Goal: Task Accomplishment & Management: Manage account settings

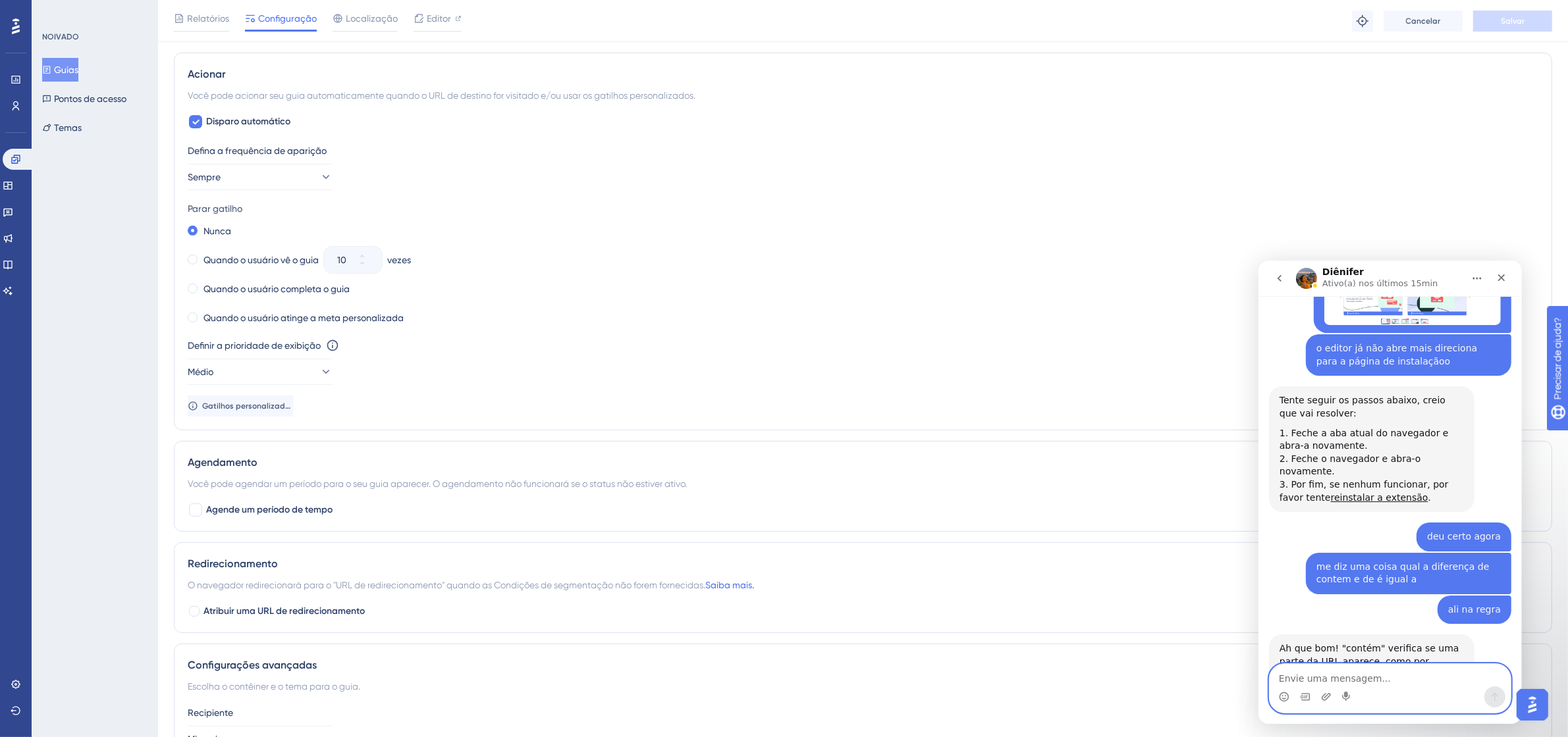
scroll to position [468, 0]
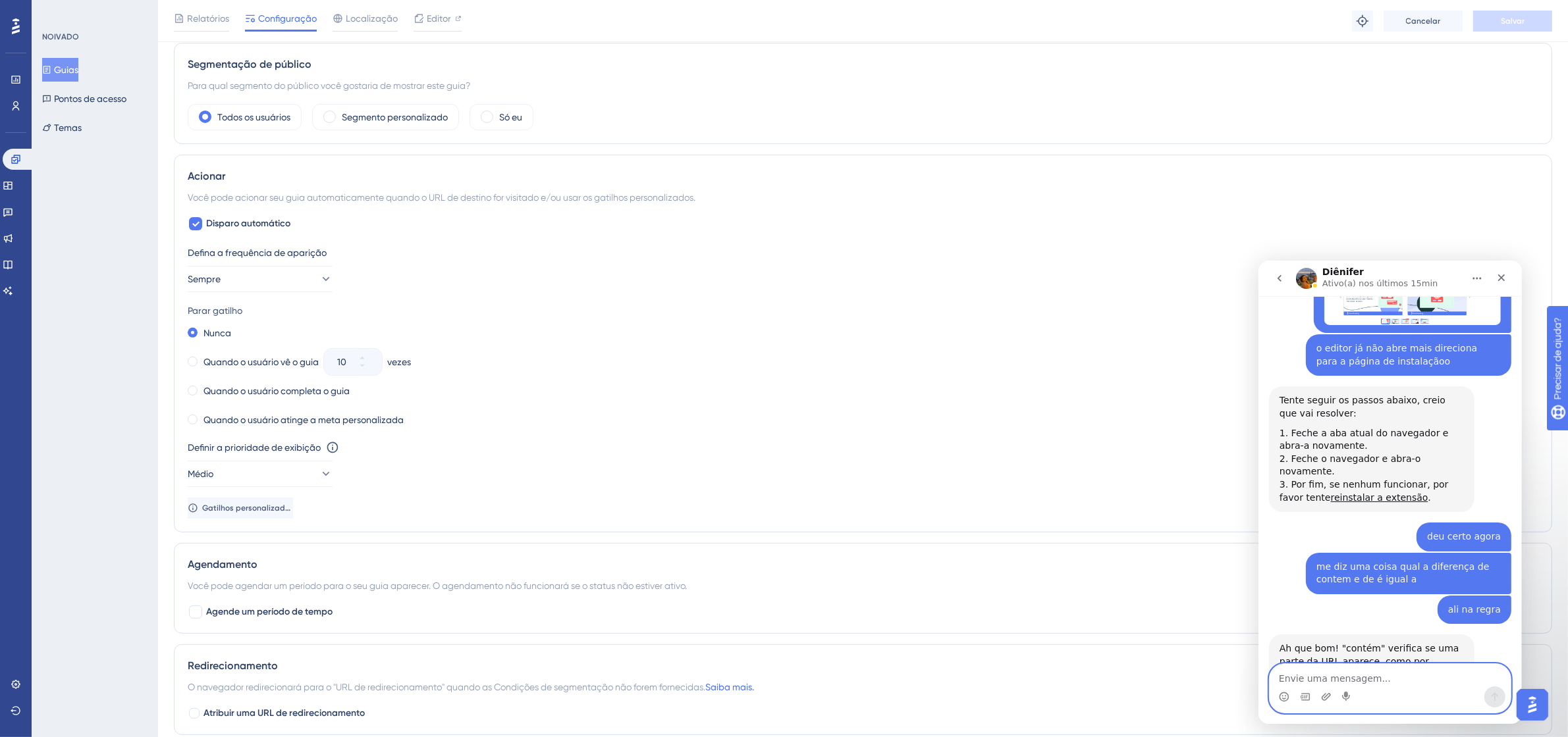
click at [1338, 672] on textarea "Envie uma mensagem..." at bounding box center [1390, 674] width 241 height 22
click at [270, 468] on button "Médio" at bounding box center [260, 474] width 144 height 27
click at [263, 590] on div "Mais alto Mais alto" at bounding box center [260, 593] width 128 height 27
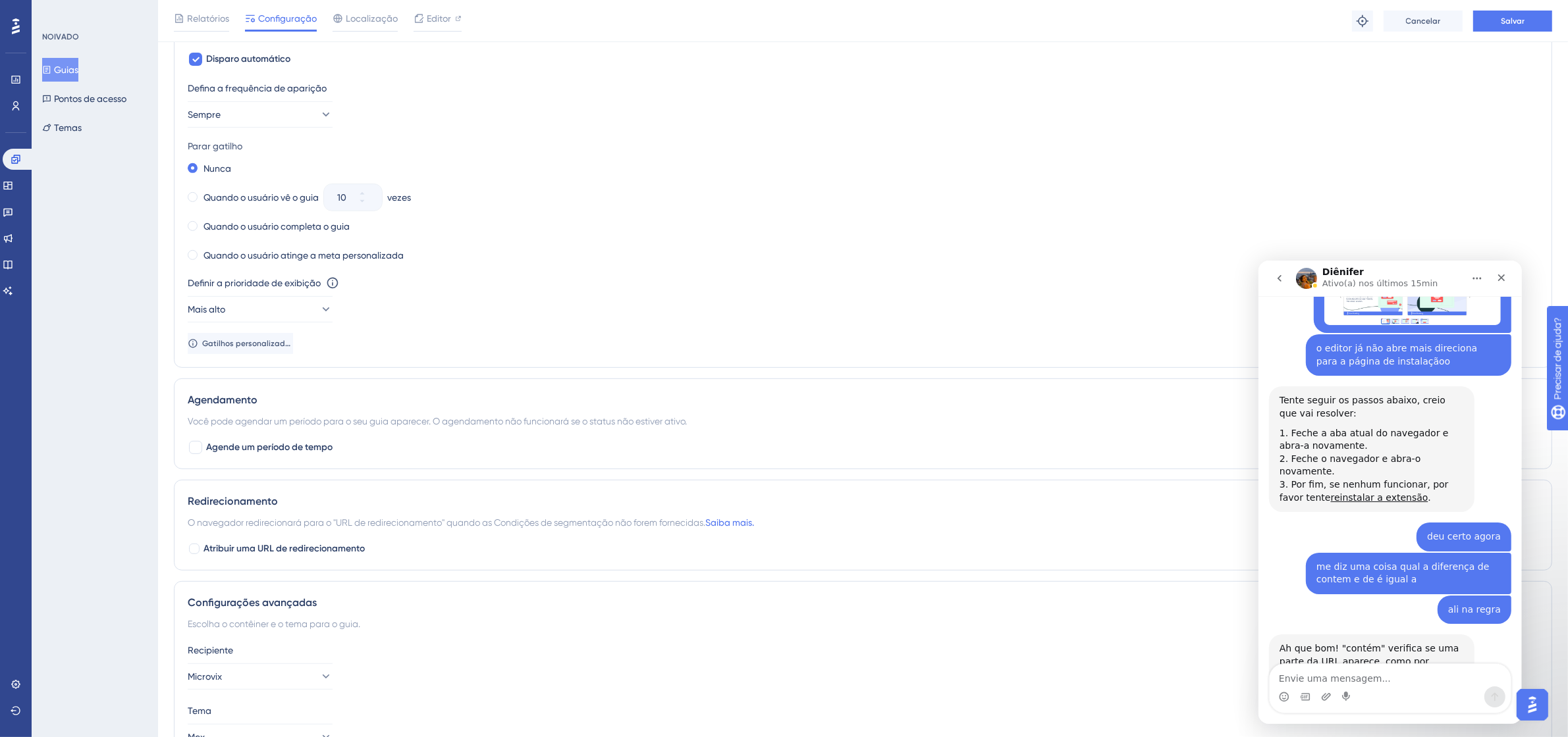
scroll to position [715, 0]
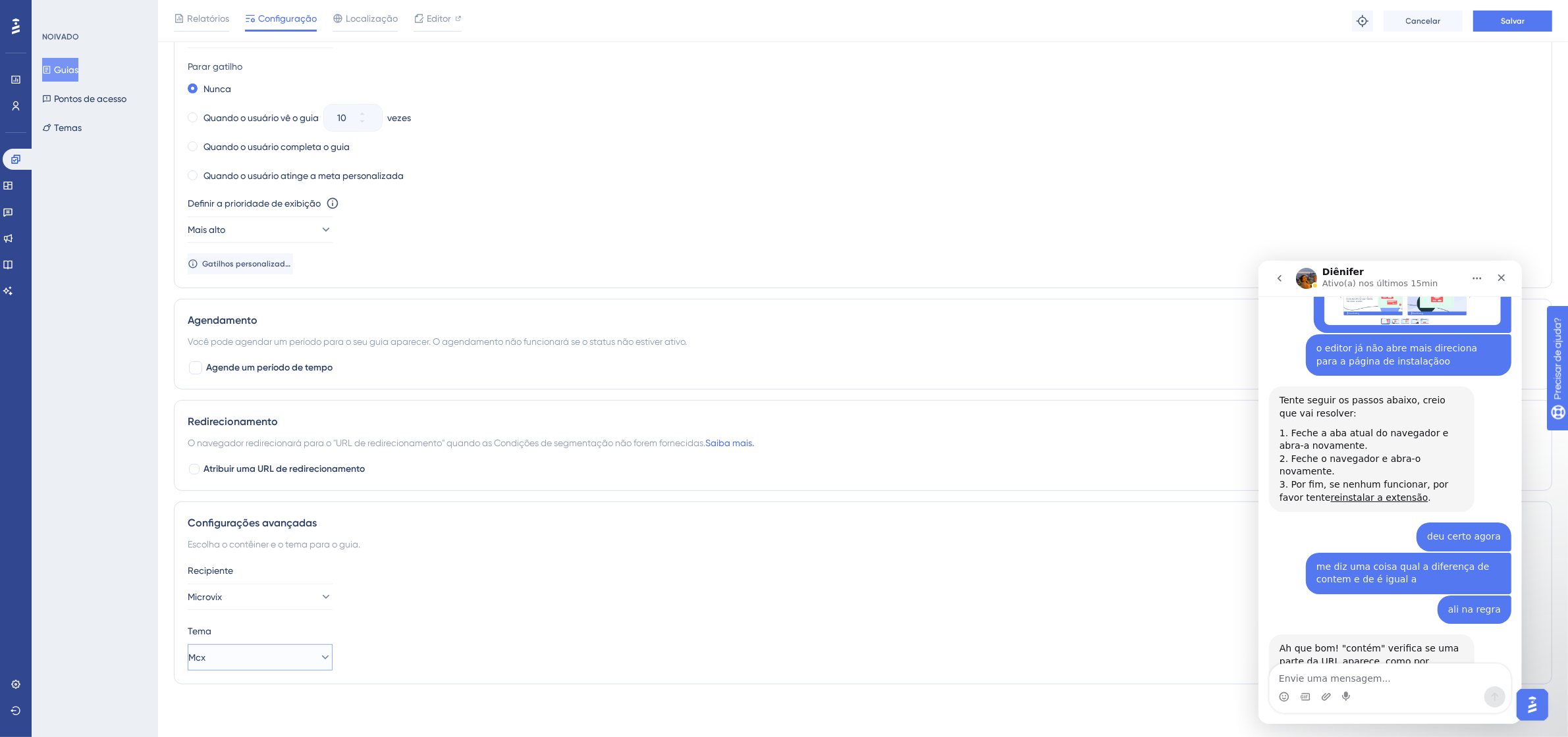
click at [280, 662] on button "Mcx" at bounding box center [260, 657] width 144 height 27
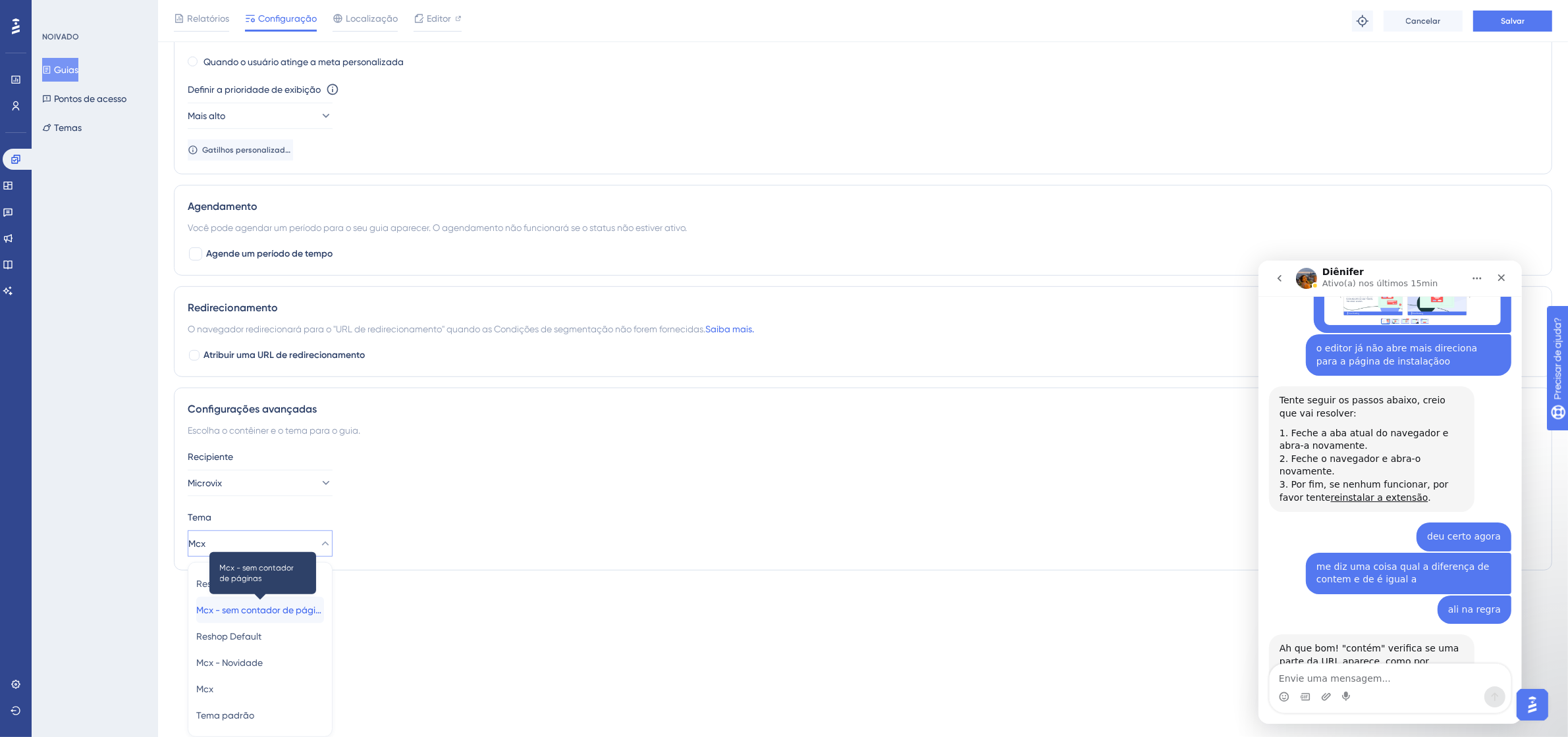
click at [290, 609] on font "Mcx - sem contador de páginas" at bounding box center [263, 610] width 135 height 11
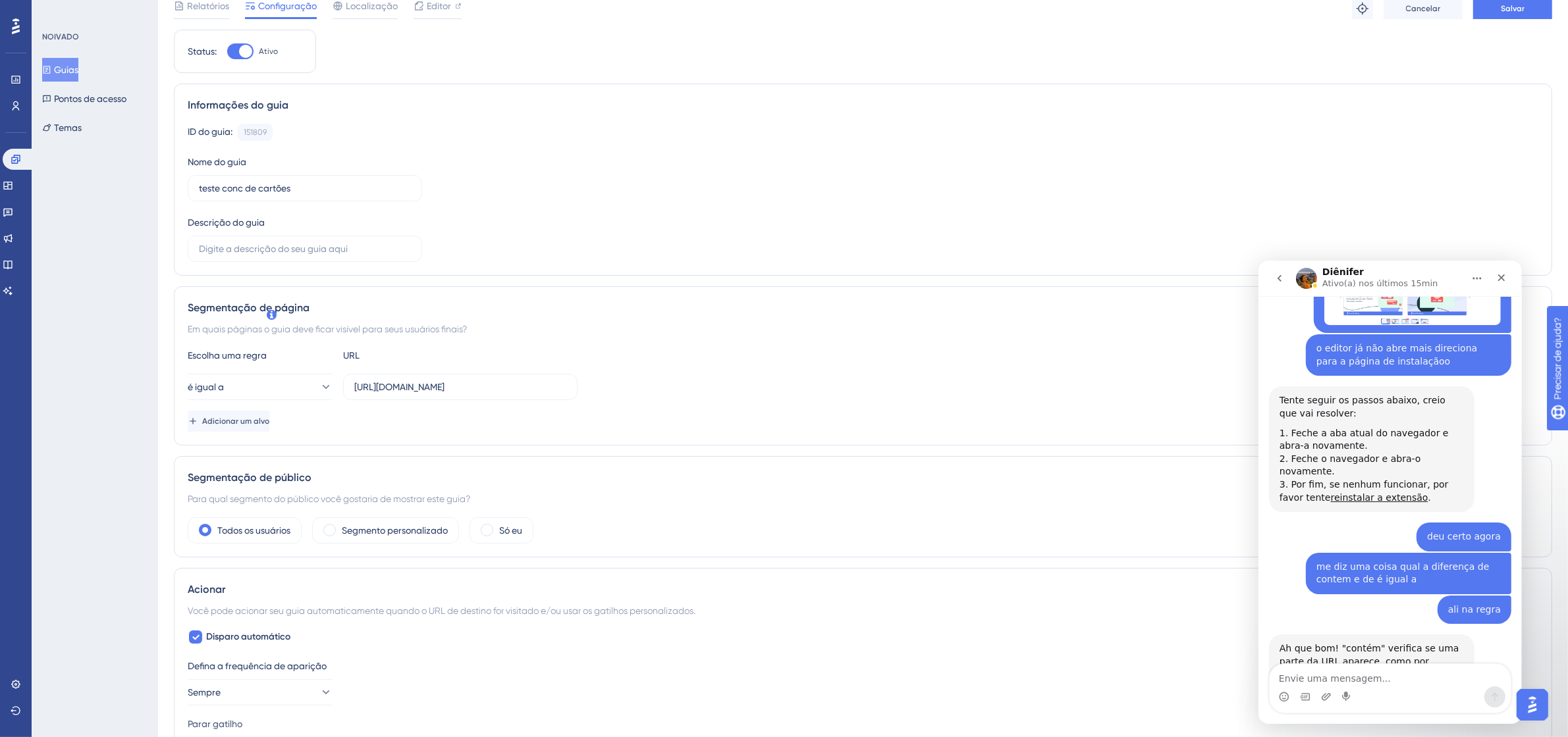
scroll to position [0, 0]
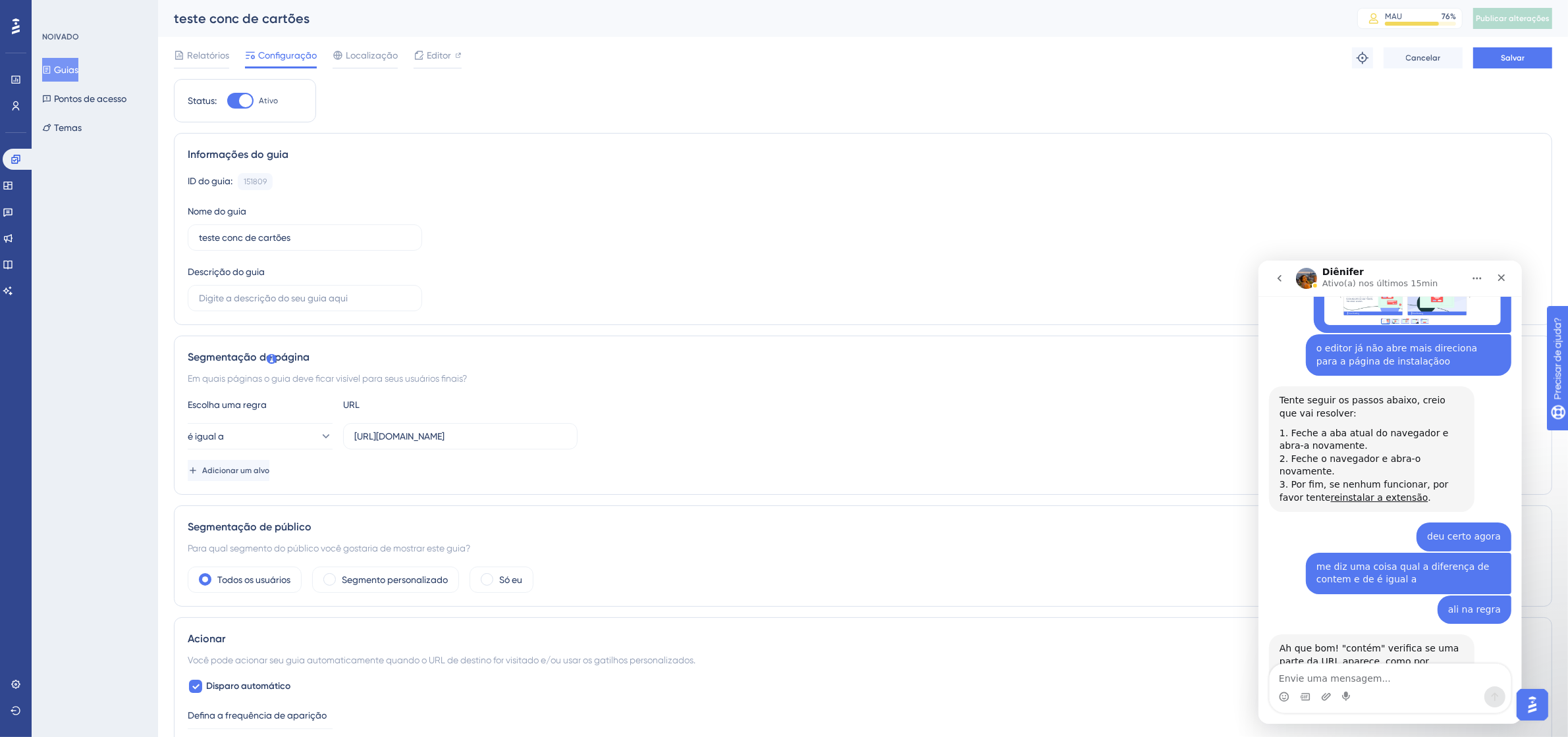
click at [238, 101] on div at bounding box center [240, 101] width 27 height 16
click at [227, 101] on input "Ativo" at bounding box center [227, 101] width 1 height 1
click at [1528, 50] on button "Salvar" at bounding box center [1512, 58] width 79 height 21
click at [1533, 17] on font "Publicar alterações" at bounding box center [1512, 19] width 74 height 9
click at [239, 93] on div at bounding box center [240, 101] width 27 height 16
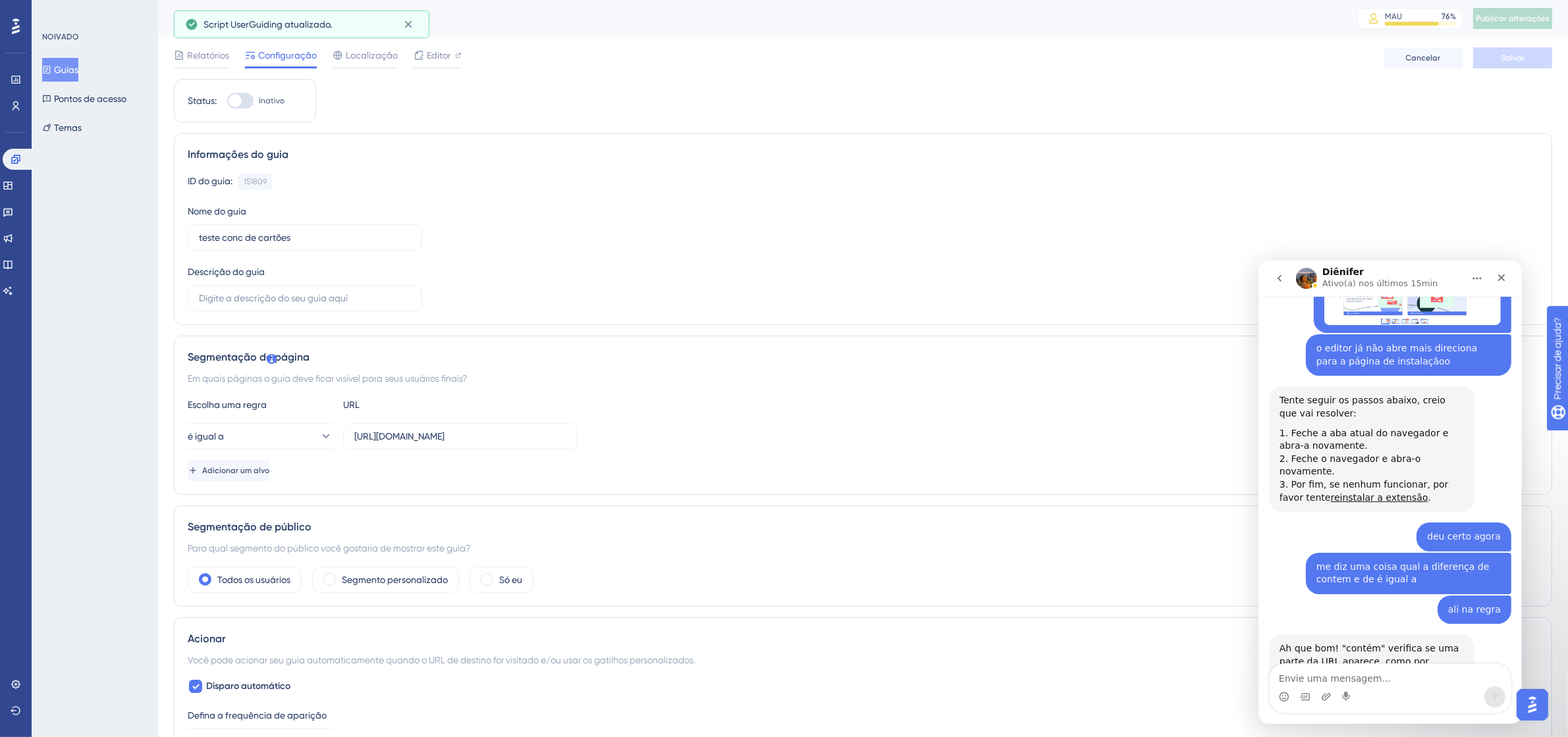
click at [227, 101] on input "Inativo" at bounding box center [227, 101] width 1 height 1
checkbox input "true"
click at [1513, 60] on font "Salvar" at bounding box center [1512, 58] width 24 height 9
click at [1541, 17] on font "Publicar alterações" at bounding box center [1512, 19] width 74 height 9
click at [1361, 672] on textarea "Envie uma mensagem..." at bounding box center [1390, 674] width 241 height 22
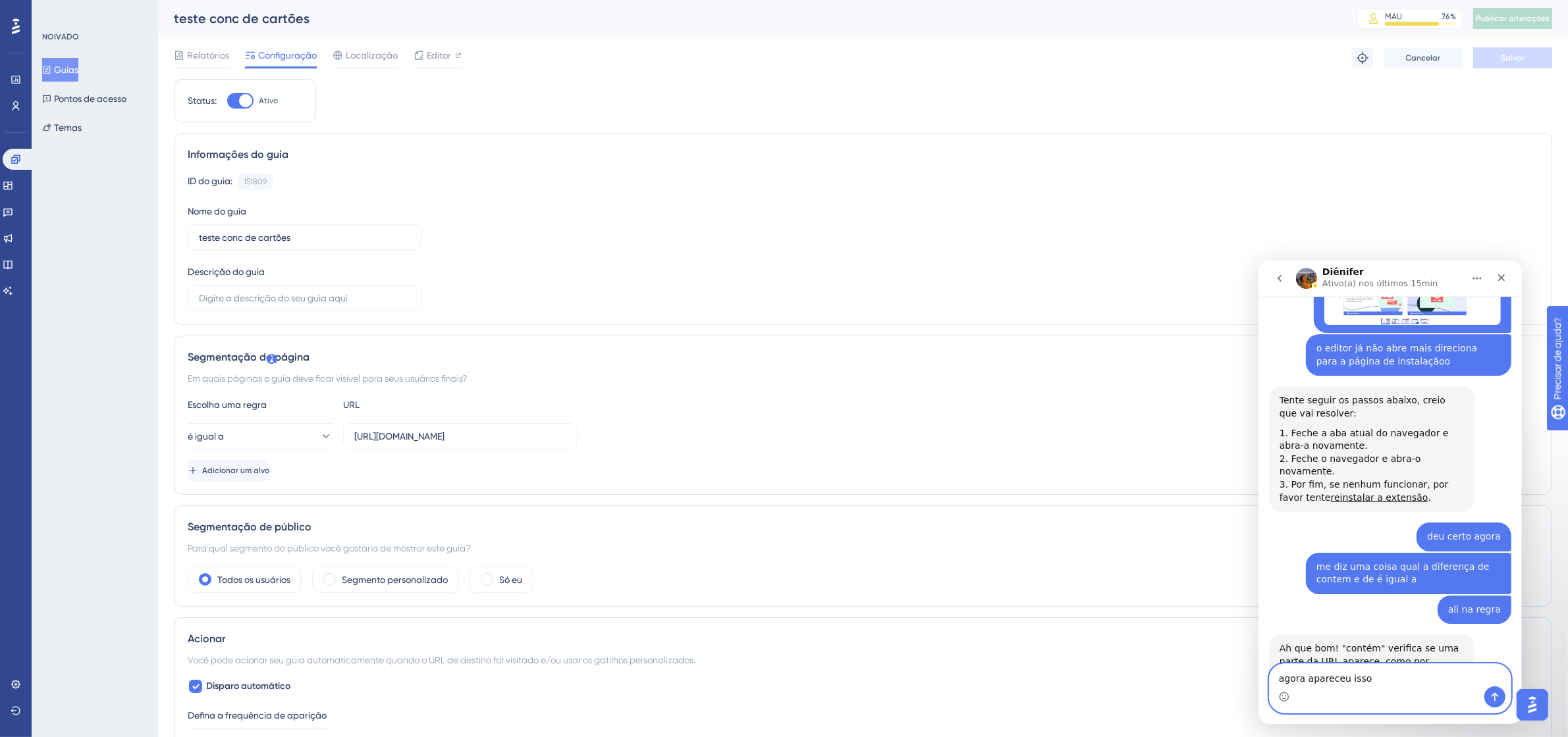
paste textarea "Targeting configurations not matching with the current URL."
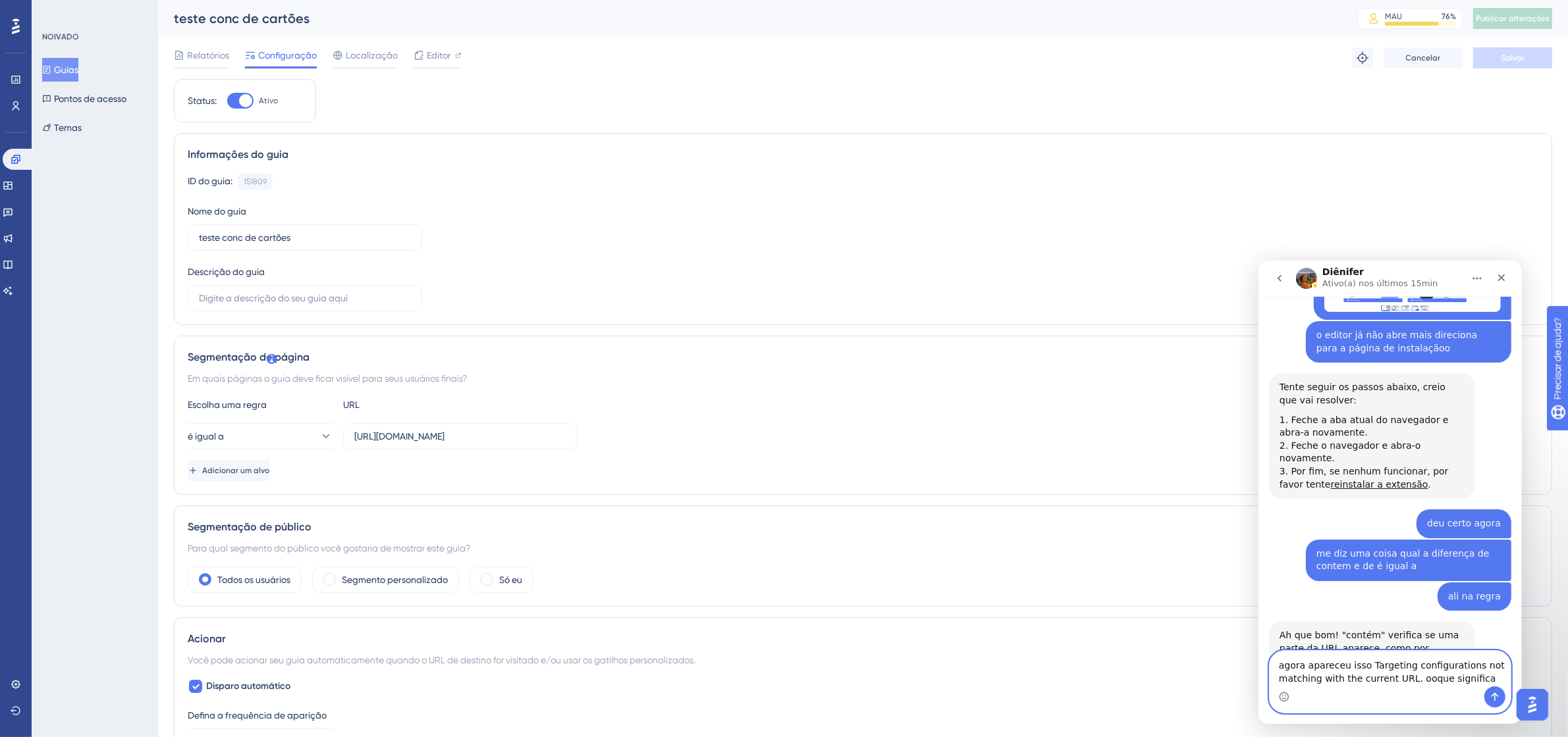
type textarea "agora apareceu isso Targeting configurations not matching with the current URL.…"
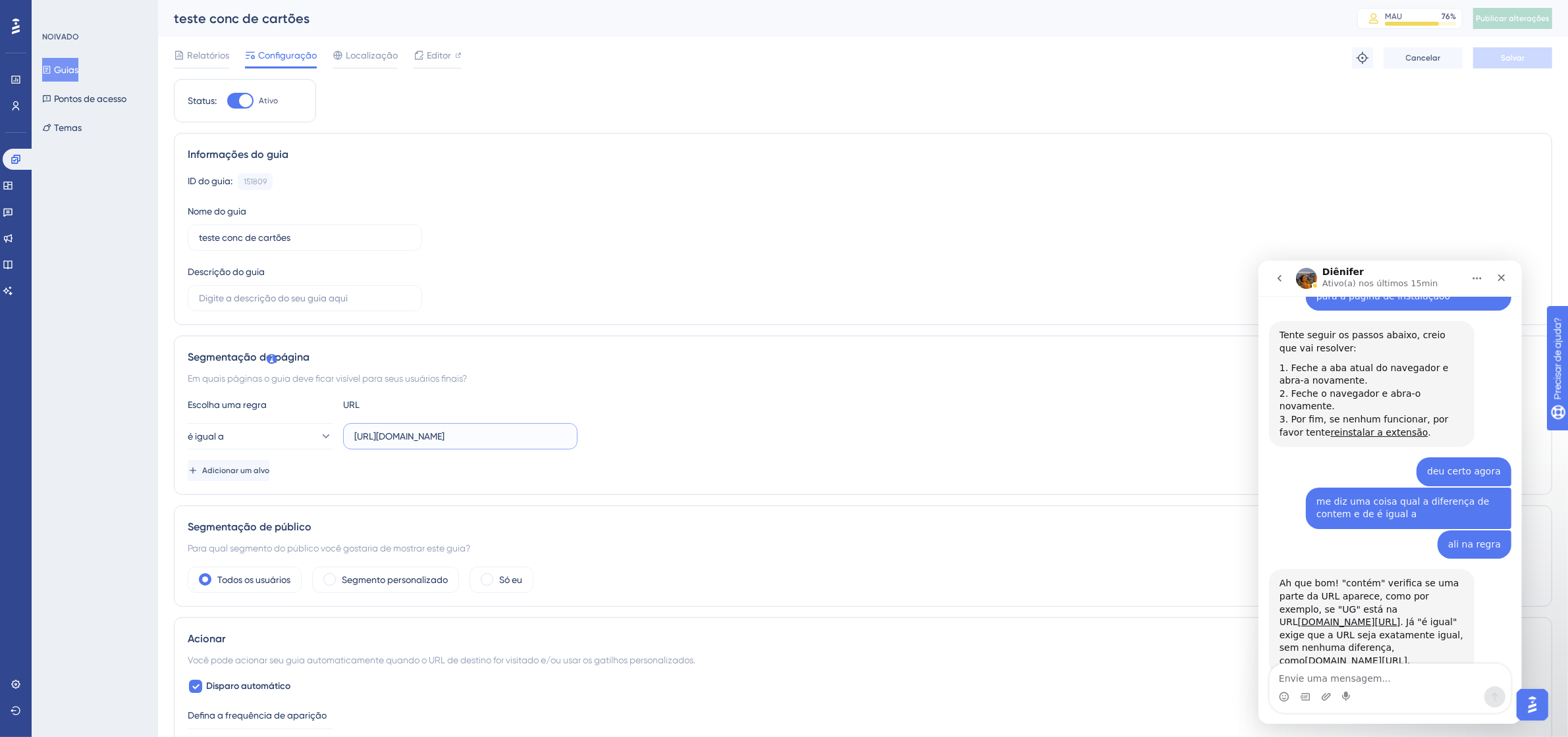
click at [480, 441] on input "[URL][DOMAIN_NAME]" at bounding box center [460, 436] width 212 height 14
type input "[URL][DOMAIN_NAME]"
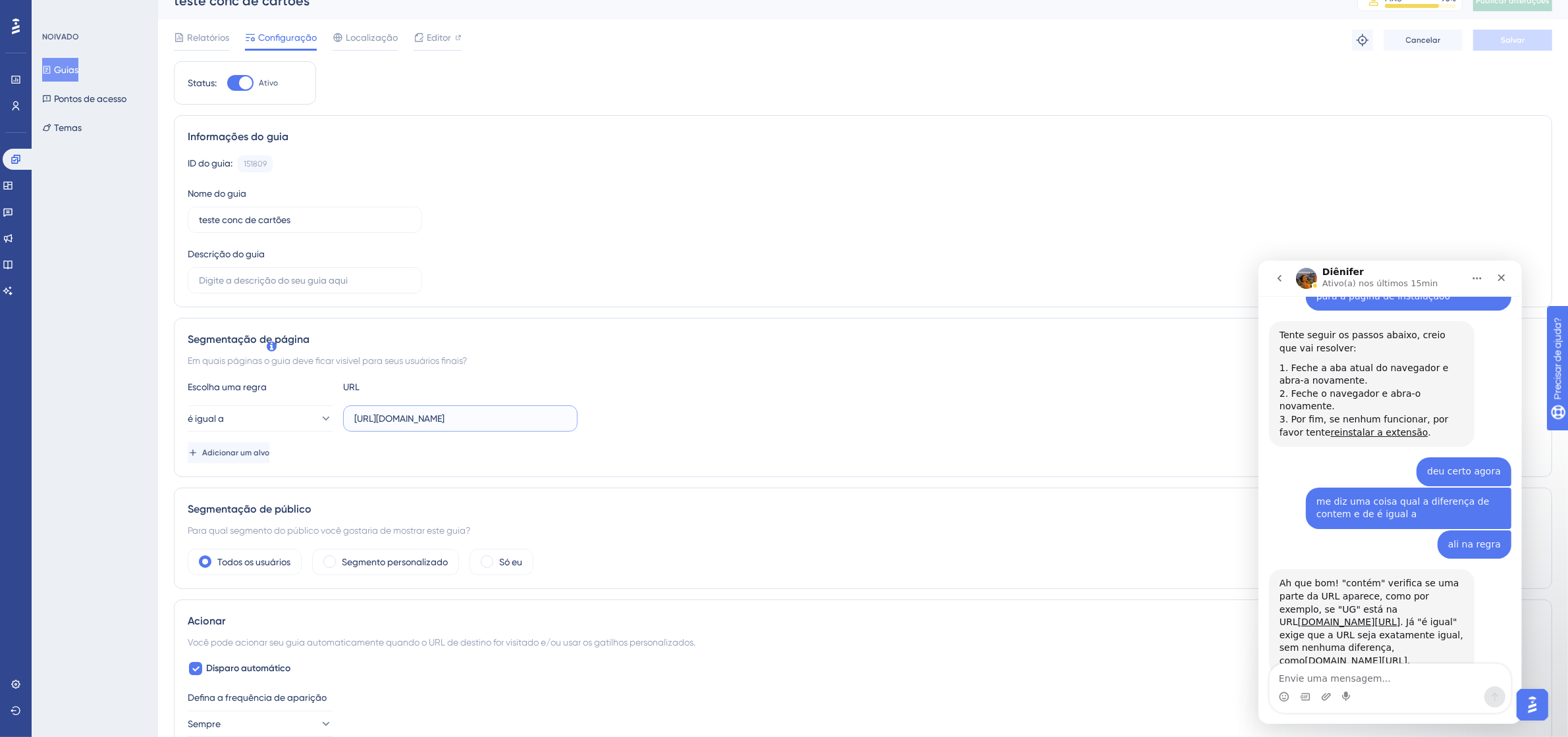
scroll to position [0, 0]
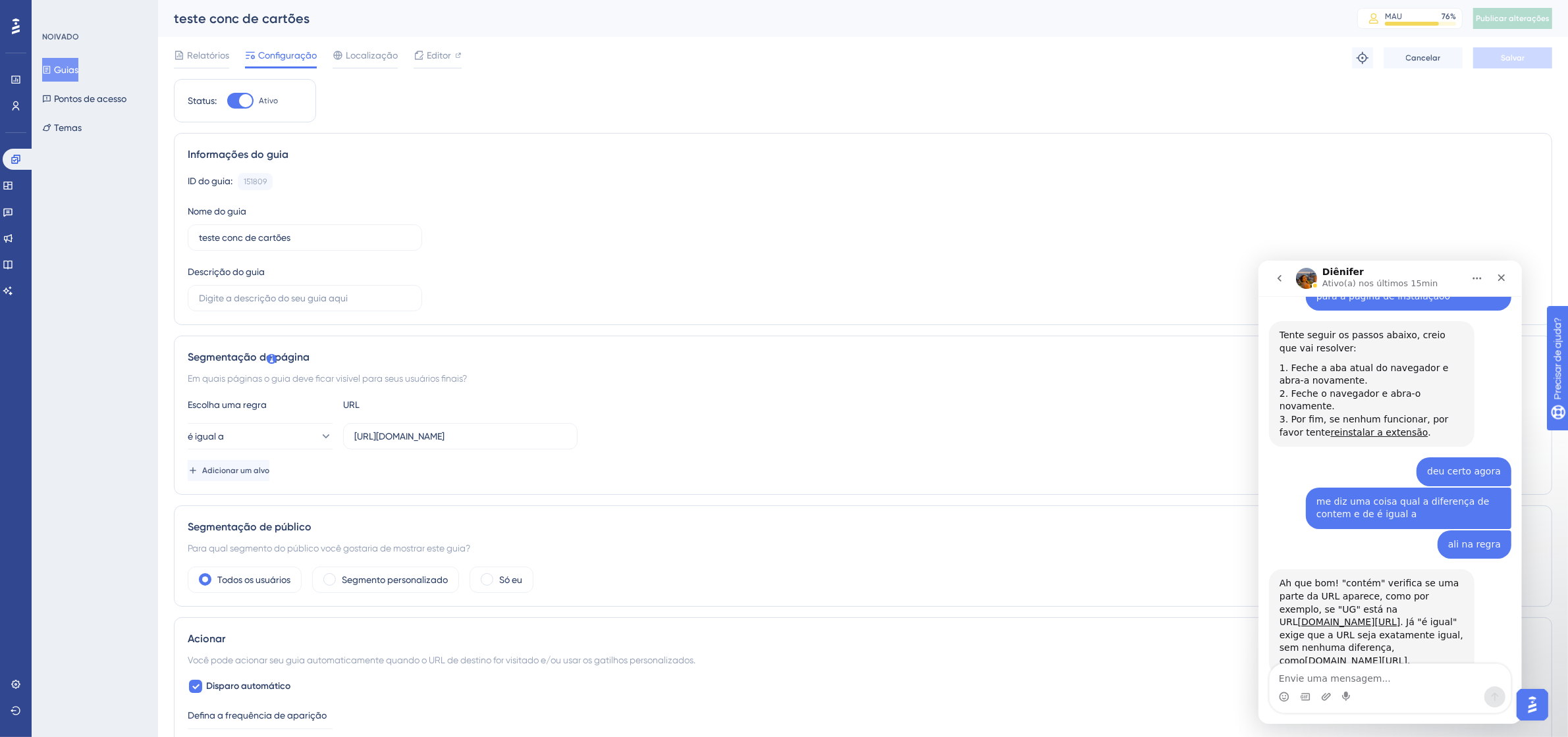
click at [235, 93] on div at bounding box center [240, 101] width 27 height 16
click at [227, 101] on input "Ativo" at bounding box center [227, 101] width 1 height 1
click at [1516, 58] on font "Salvar" at bounding box center [1512, 58] width 24 height 9
click at [418, 436] on input "[URL][DOMAIN_NAME]" at bounding box center [460, 436] width 212 height 14
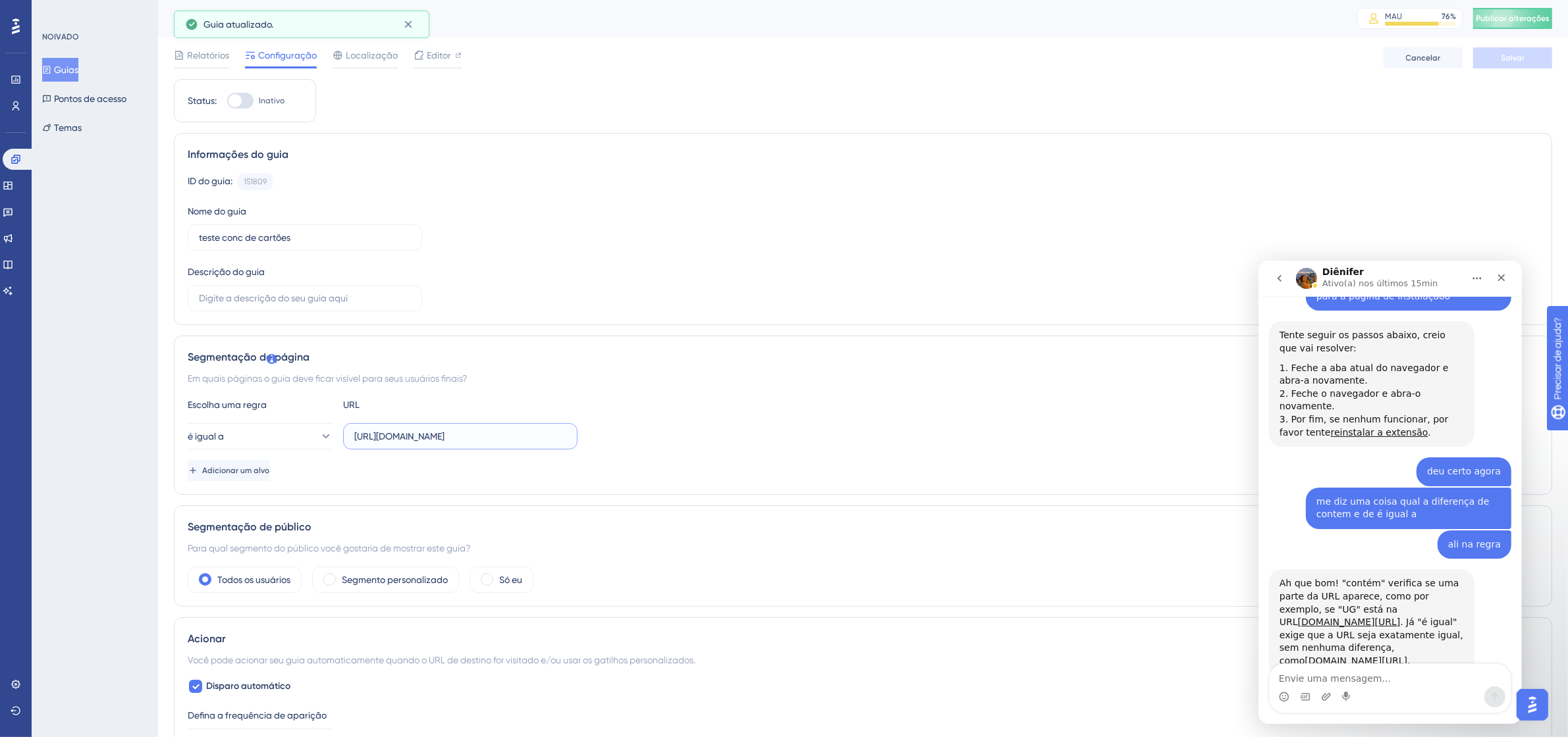
click at [418, 436] on input "[URL][DOMAIN_NAME]" at bounding box center [460, 436] width 212 height 14
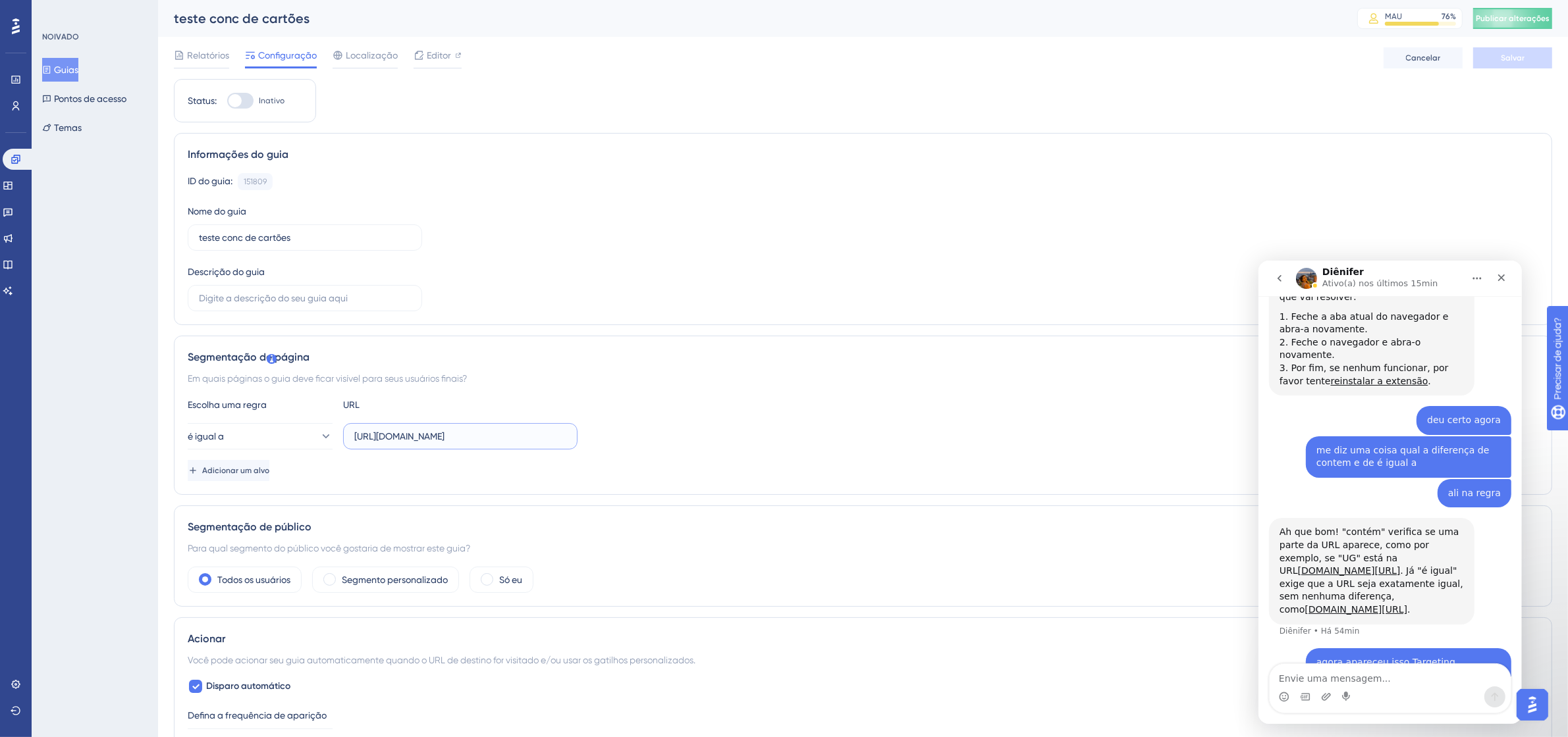
scroll to position [0, 352]
click at [245, 102] on div at bounding box center [240, 101] width 27 height 16
click at [227, 101] on input "Inativo" at bounding box center [227, 101] width 1 height 1
checkbox input "true"
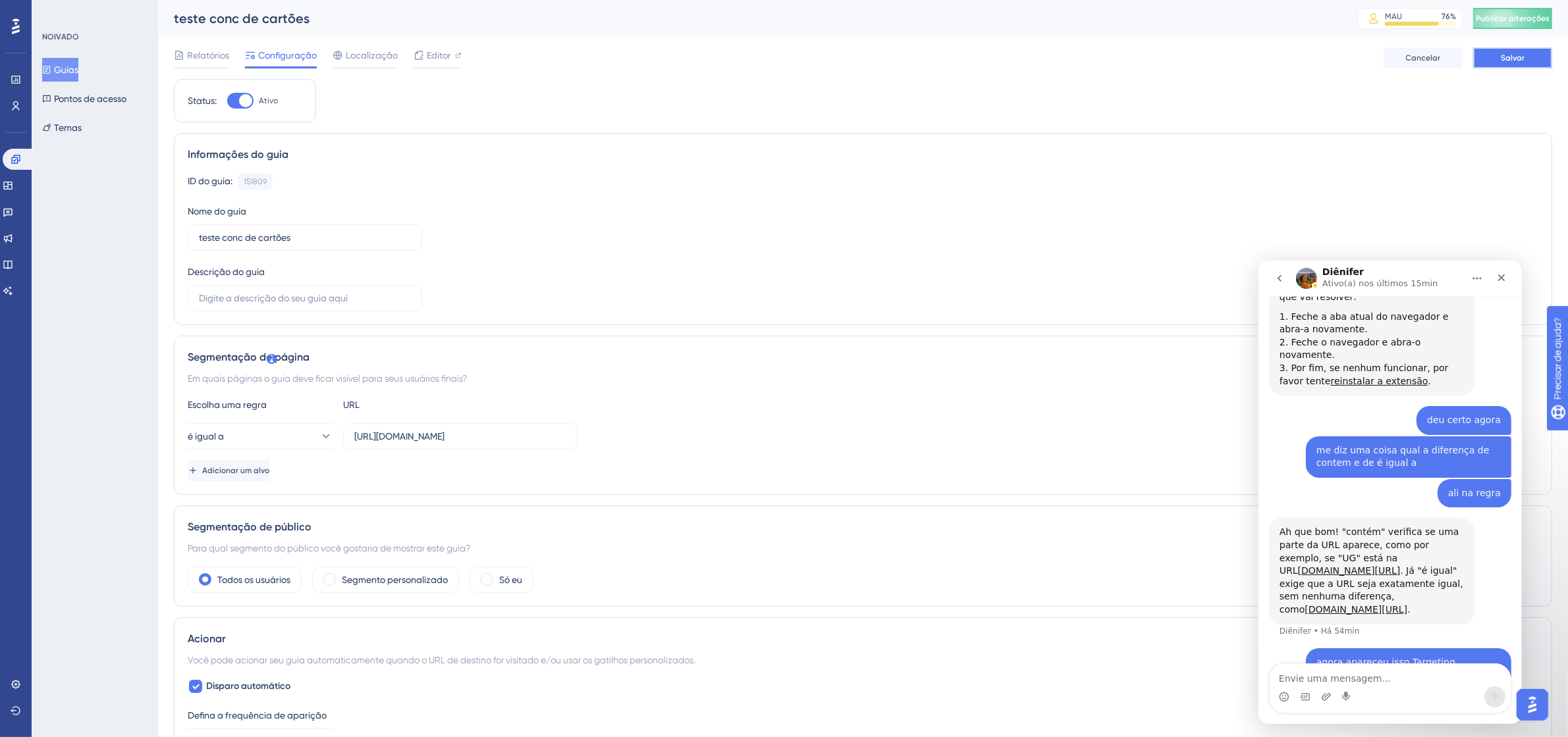
click at [1502, 48] on button "Salvar" at bounding box center [1512, 58] width 79 height 21
click at [1523, 19] on font "Publicar alterações" at bounding box center [1512, 19] width 74 height 9
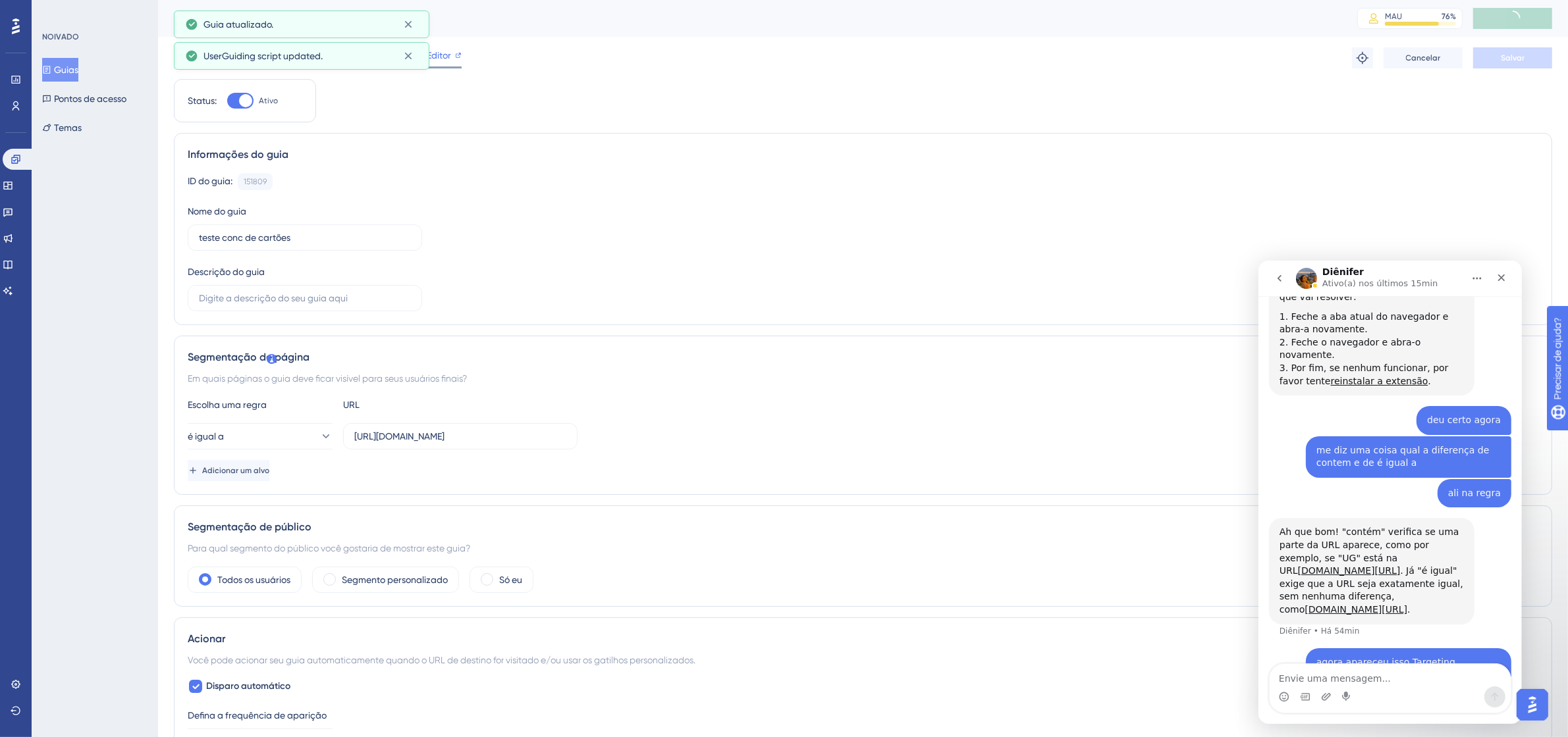
click at [424, 52] on div "UserGuiding script updated." at bounding box center [301, 56] width 255 height 27
click at [436, 55] on font "Editor" at bounding box center [438, 55] width 24 height 11
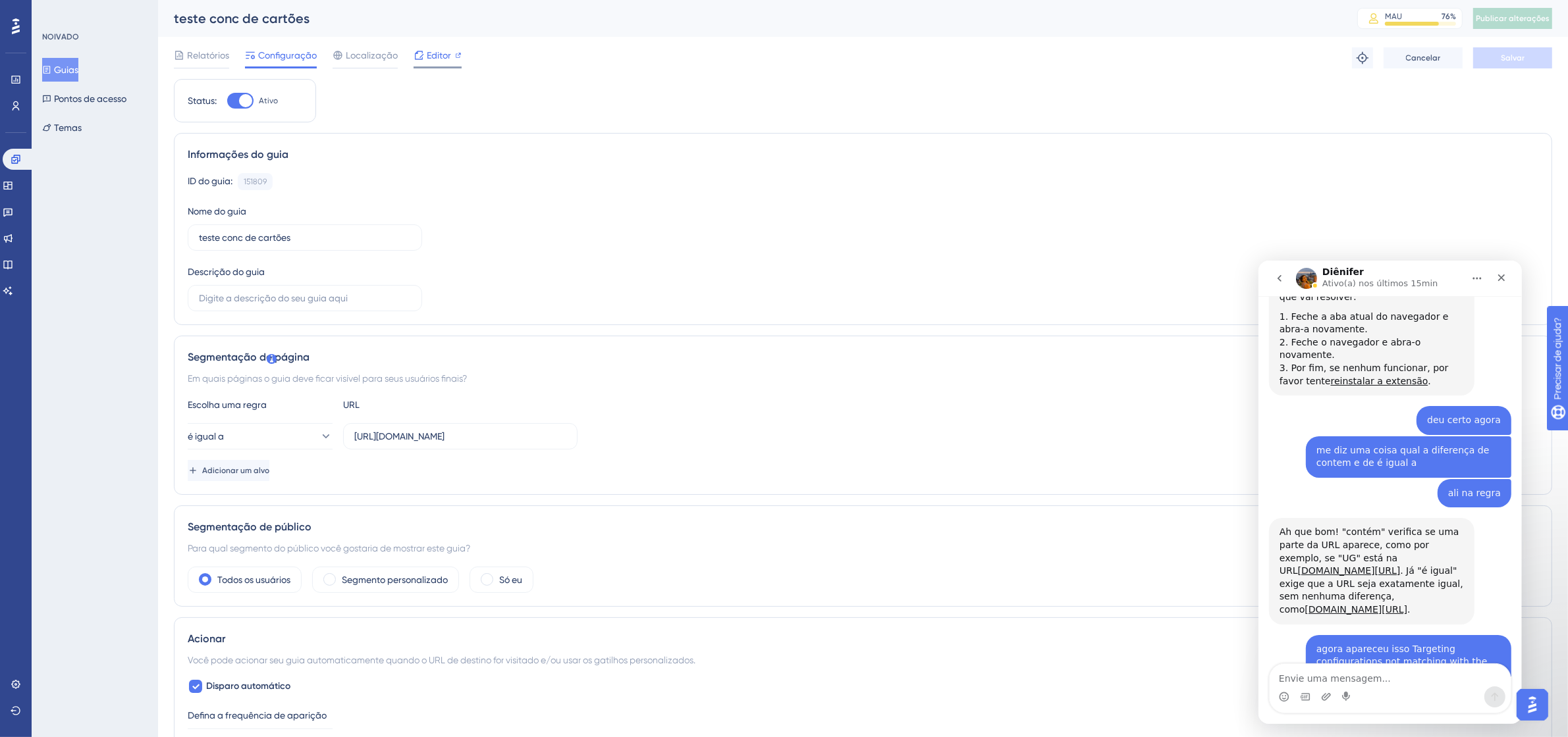
scroll to position [2669, 0]
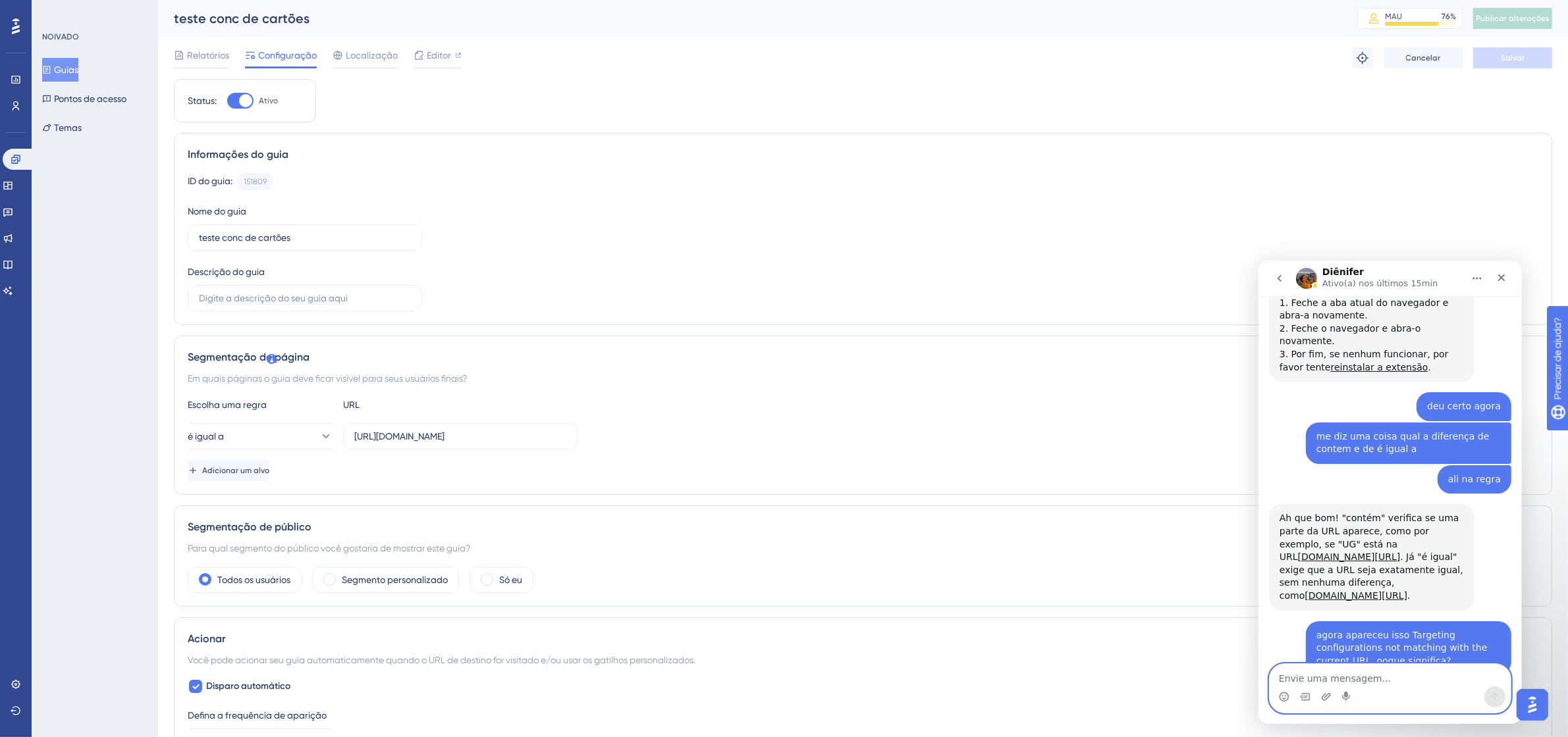
click at [1377, 675] on textarea "Envie uma mensagem..." at bounding box center [1390, 674] width 241 height 22
type textarea "o"
type textarea "mas tá igual estava antes quando aparecia"
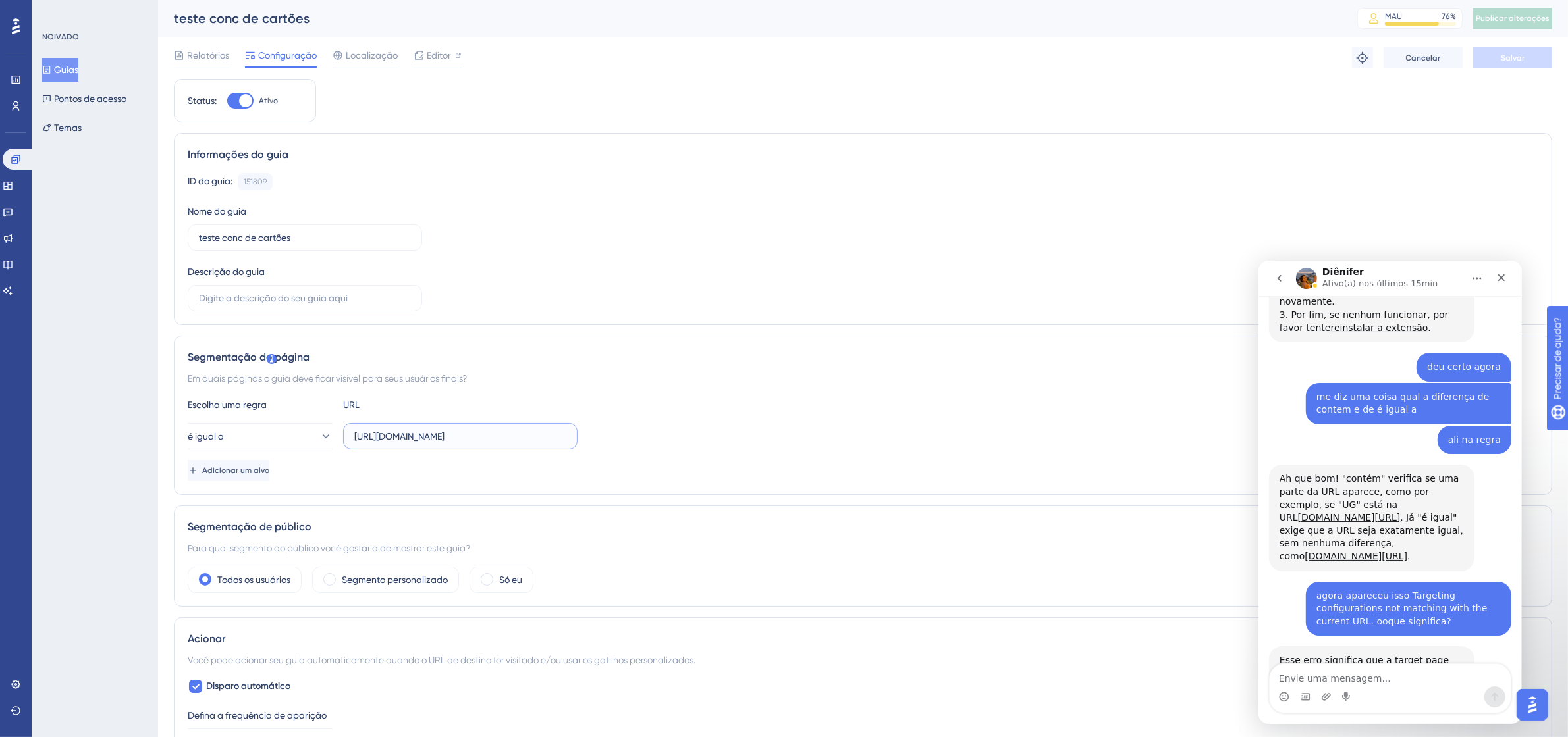
click at [445, 439] on input "[URL][DOMAIN_NAME]" at bounding box center [460, 436] width 212 height 14
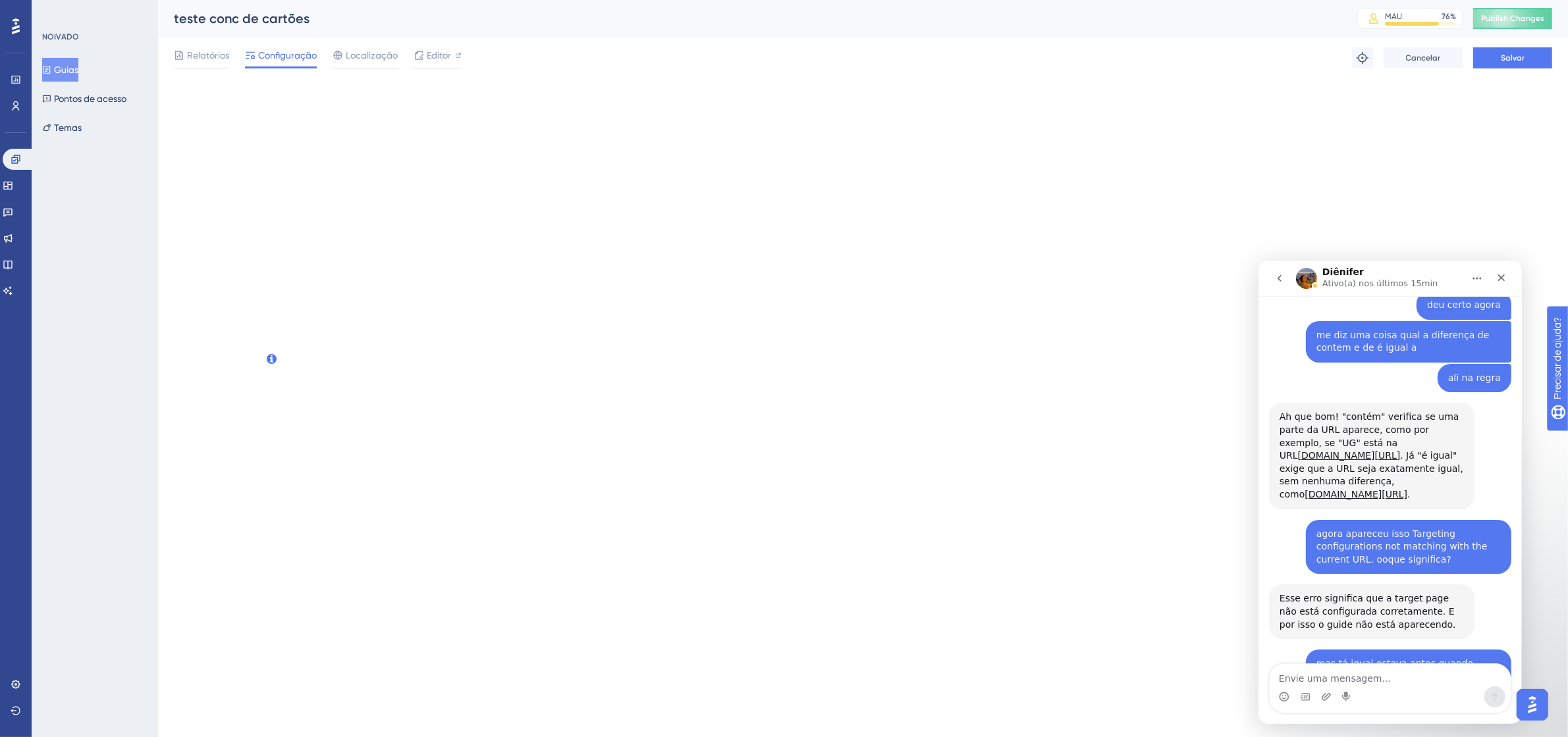
scroll to position [2774, 0]
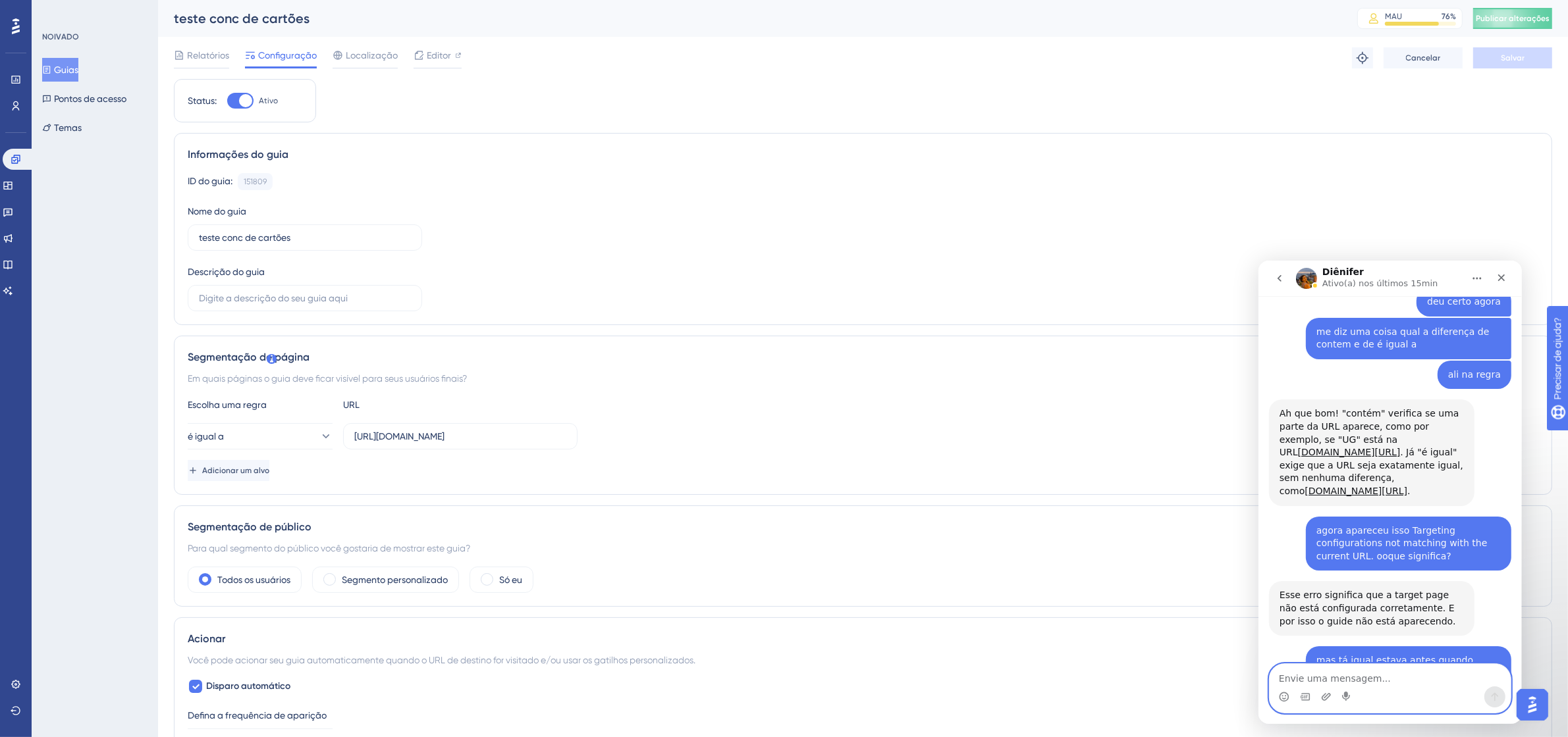
click at [1361, 682] on textarea "Envie uma mensagem..." at bounding box center [1390, 674] width 241 height 22
type textarea "ah a mensagem parou de aparecer de fato da url"
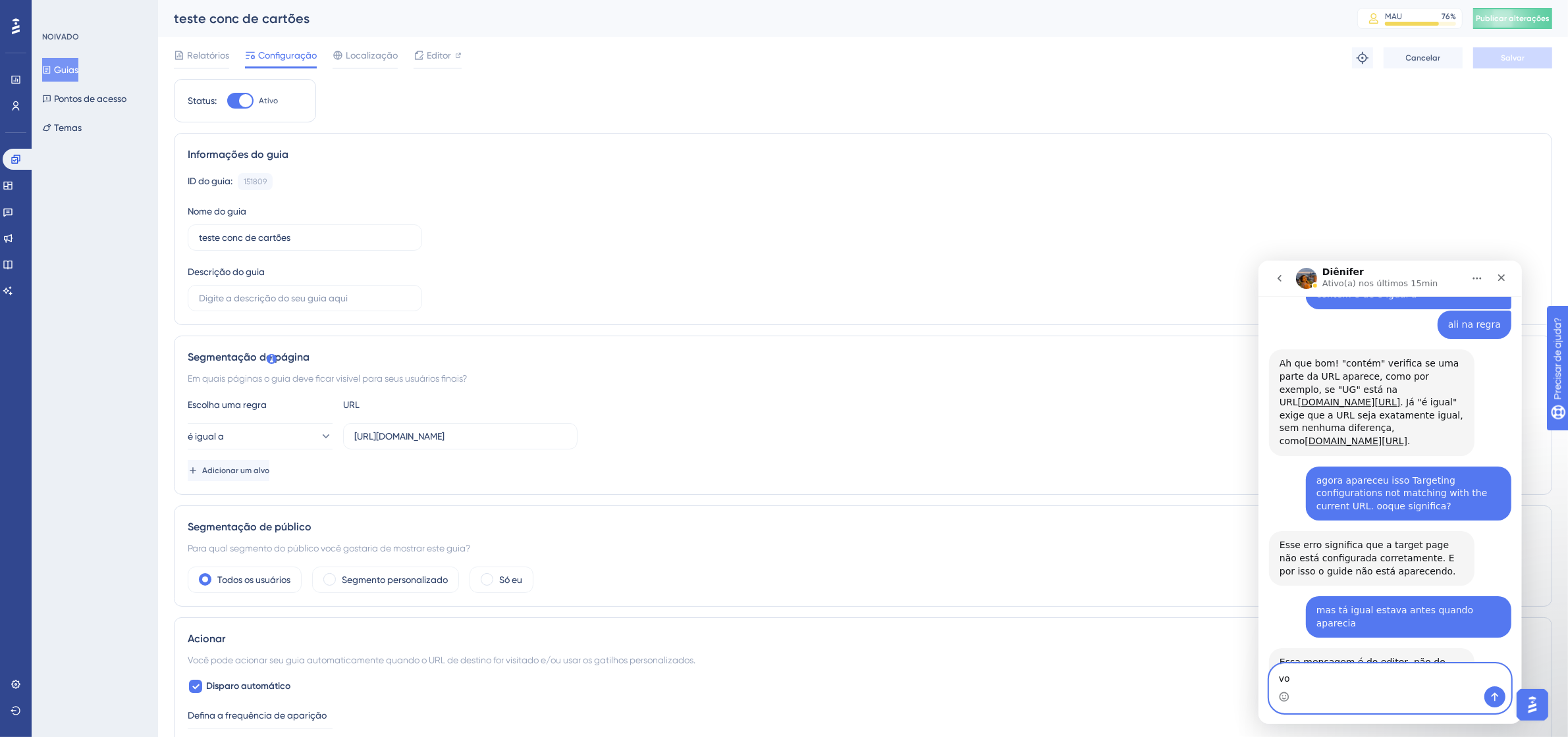
scroll to position [2825, 0]
type textarea "vou tentar novamente o solucionador"
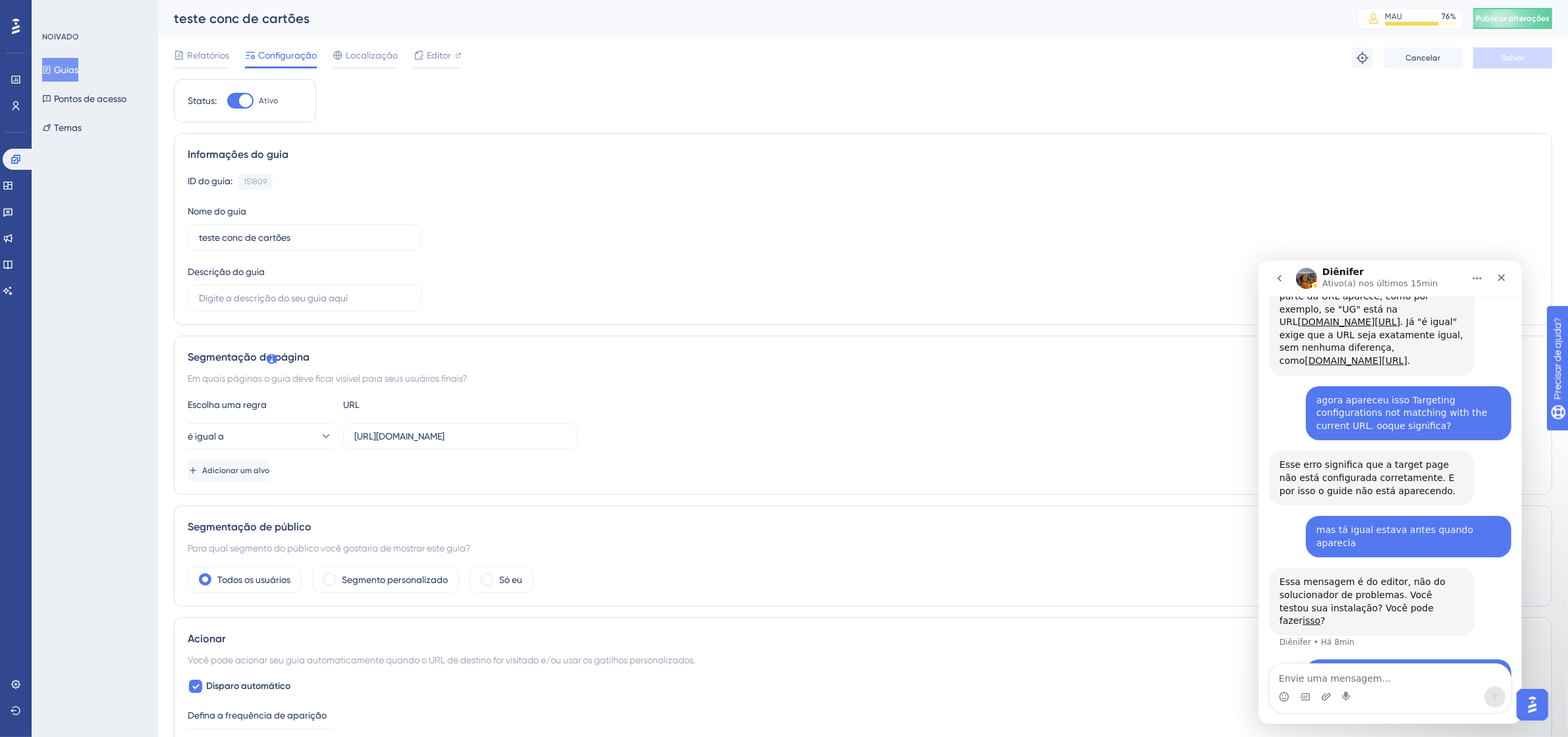
scroll to position [3021, 0]
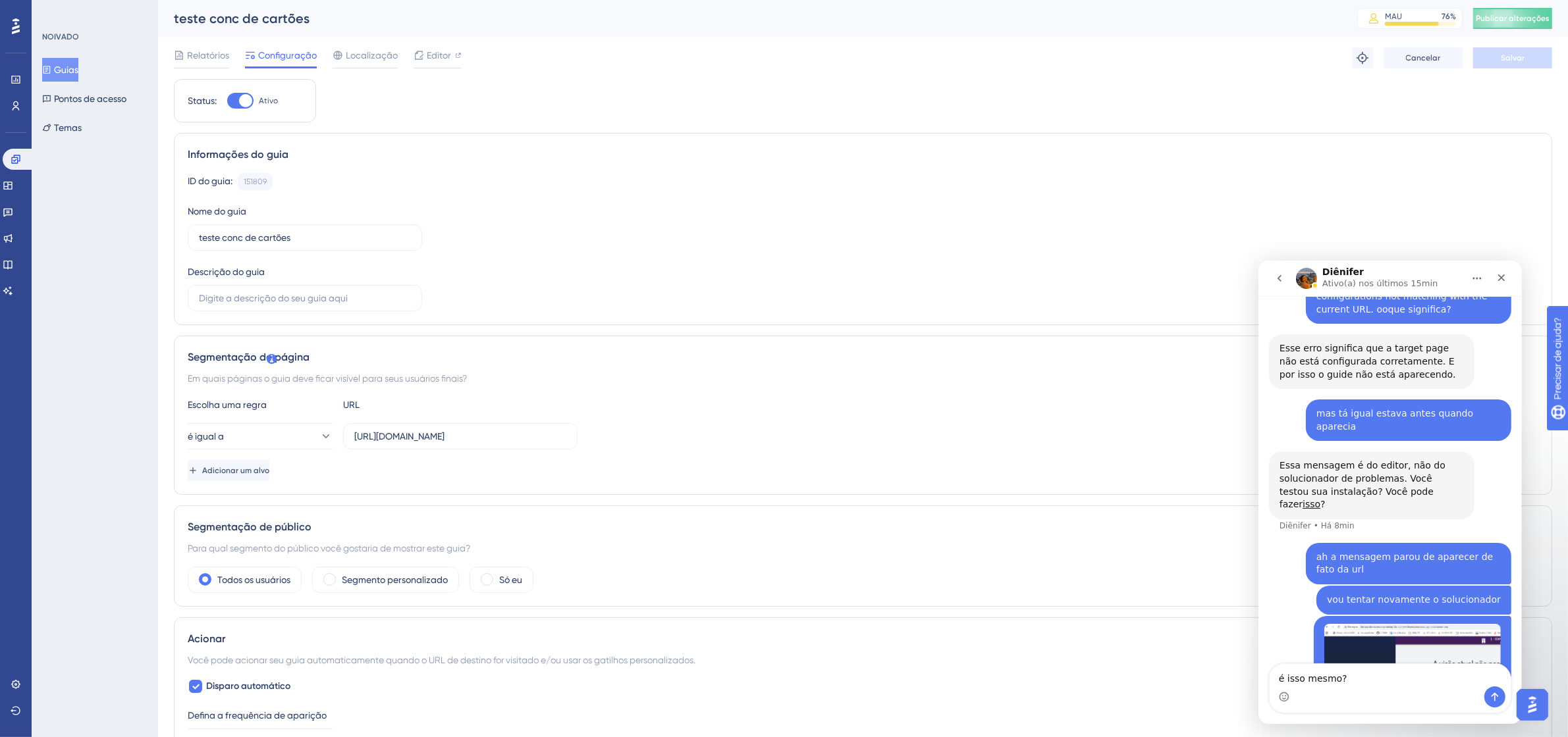
type textarea "é isso mesmo?"
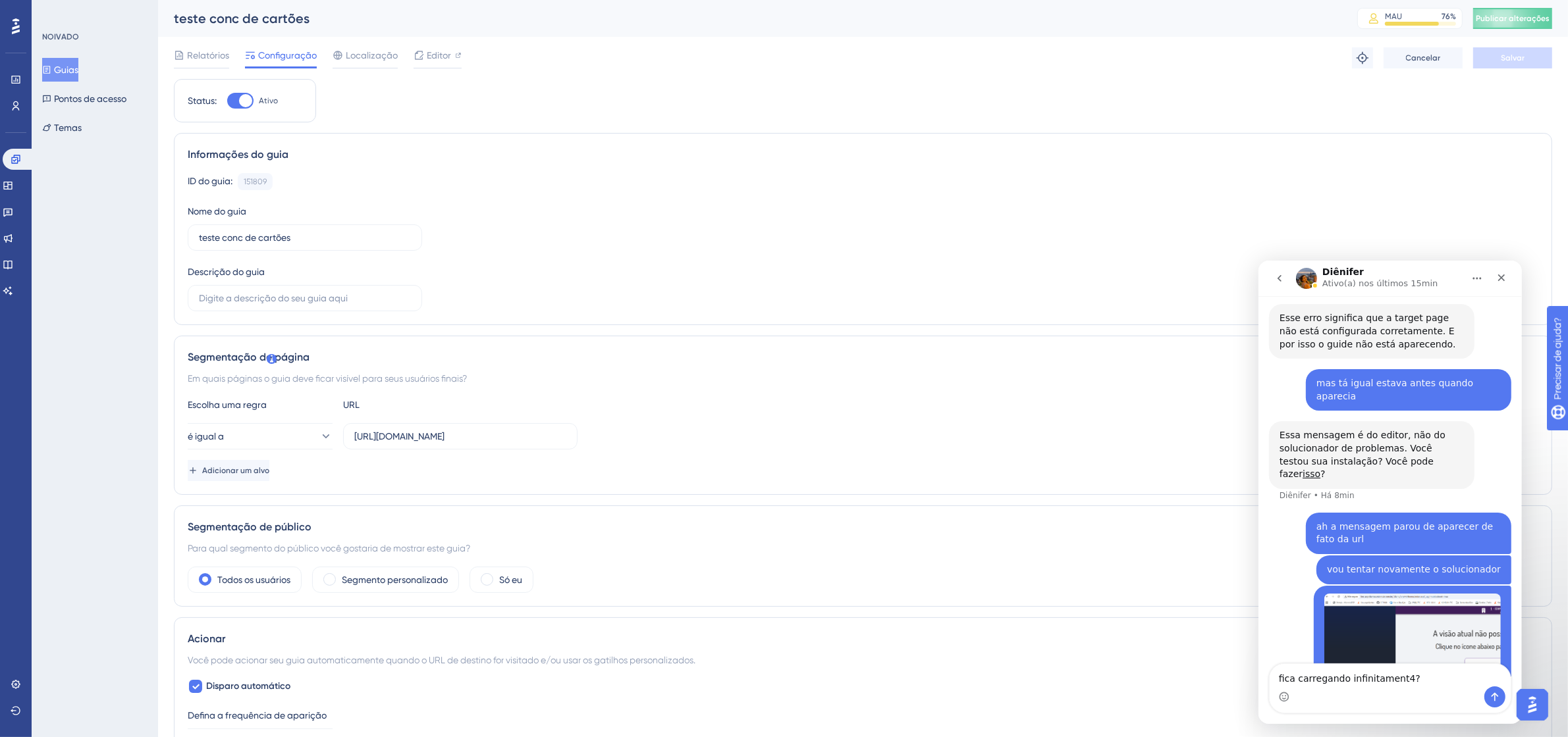
type textarea "fica carregando infinitament4?"
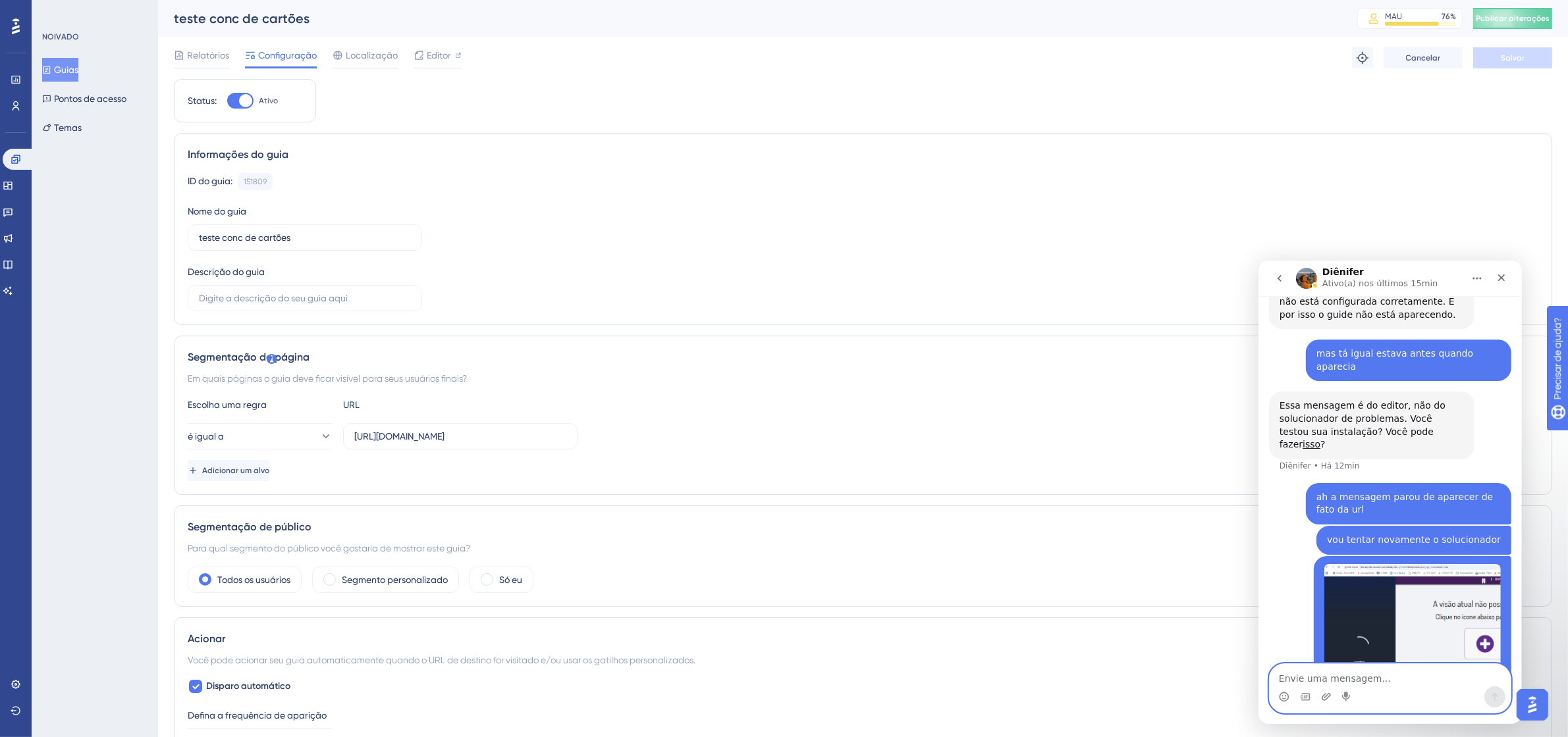
scroll to position [3131, 0]
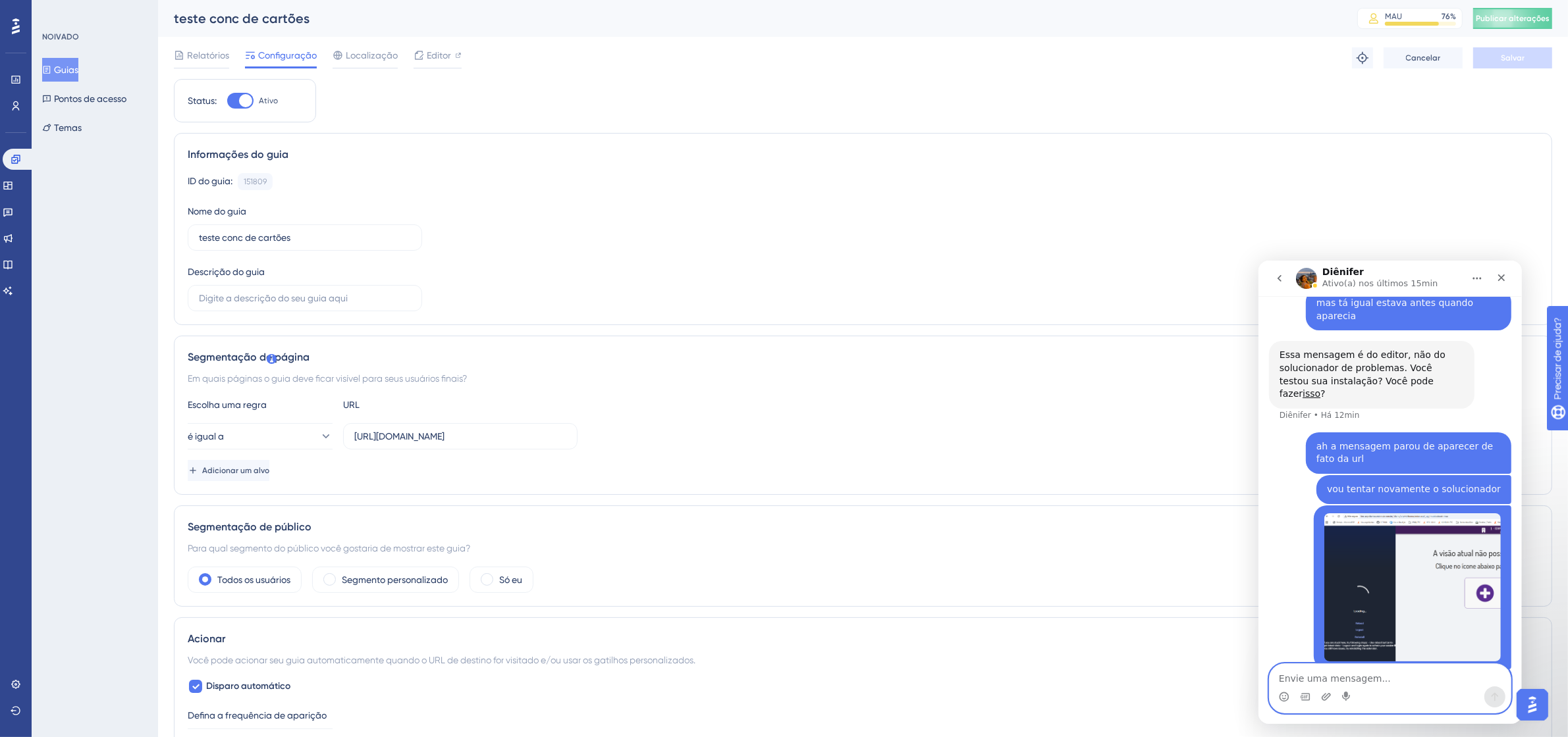
click at [1378, 679] on textarea "Envie uma mensagem..." at bounding box center [1390, 674] width 241 height 22
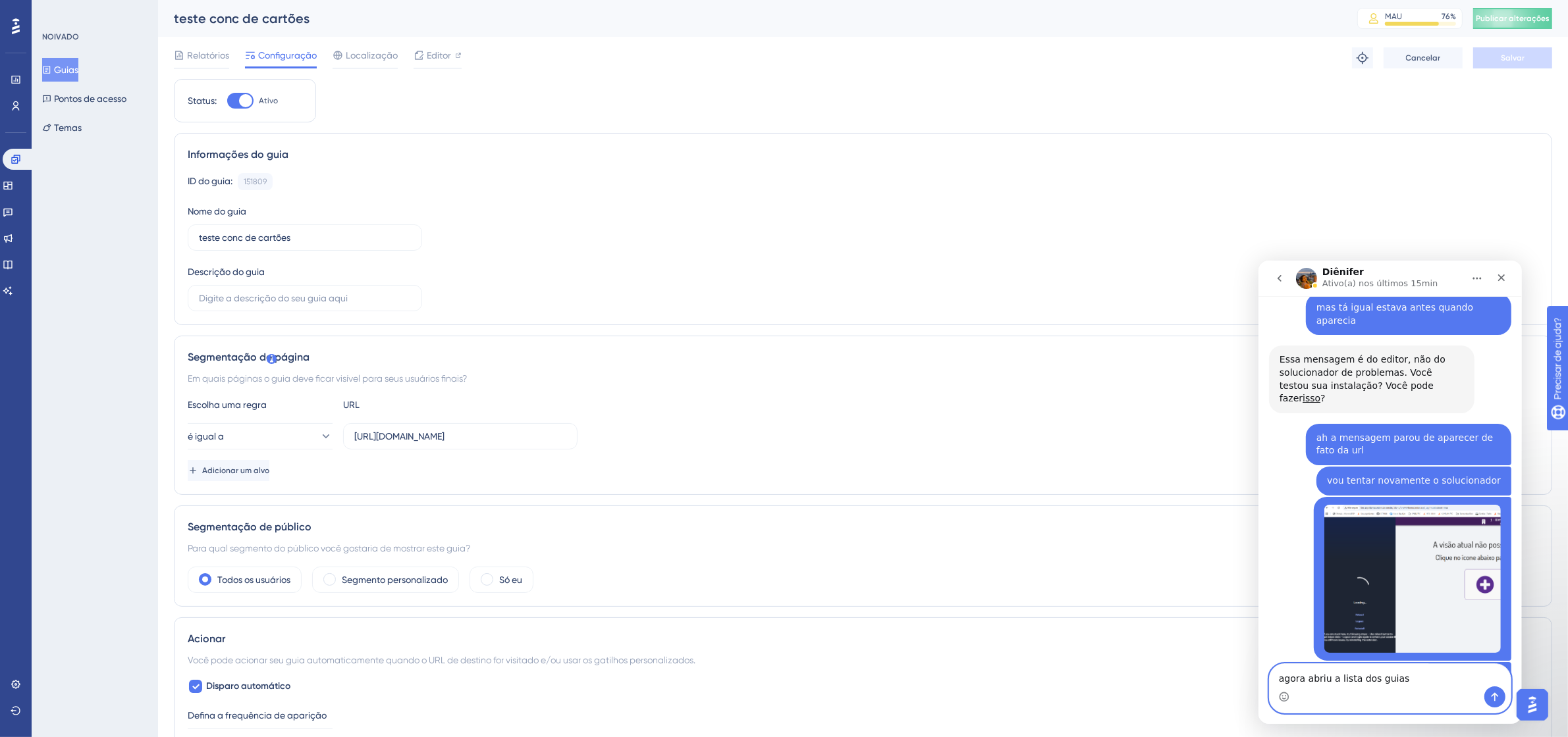
type textarea "agora abriu a lista dos guias"
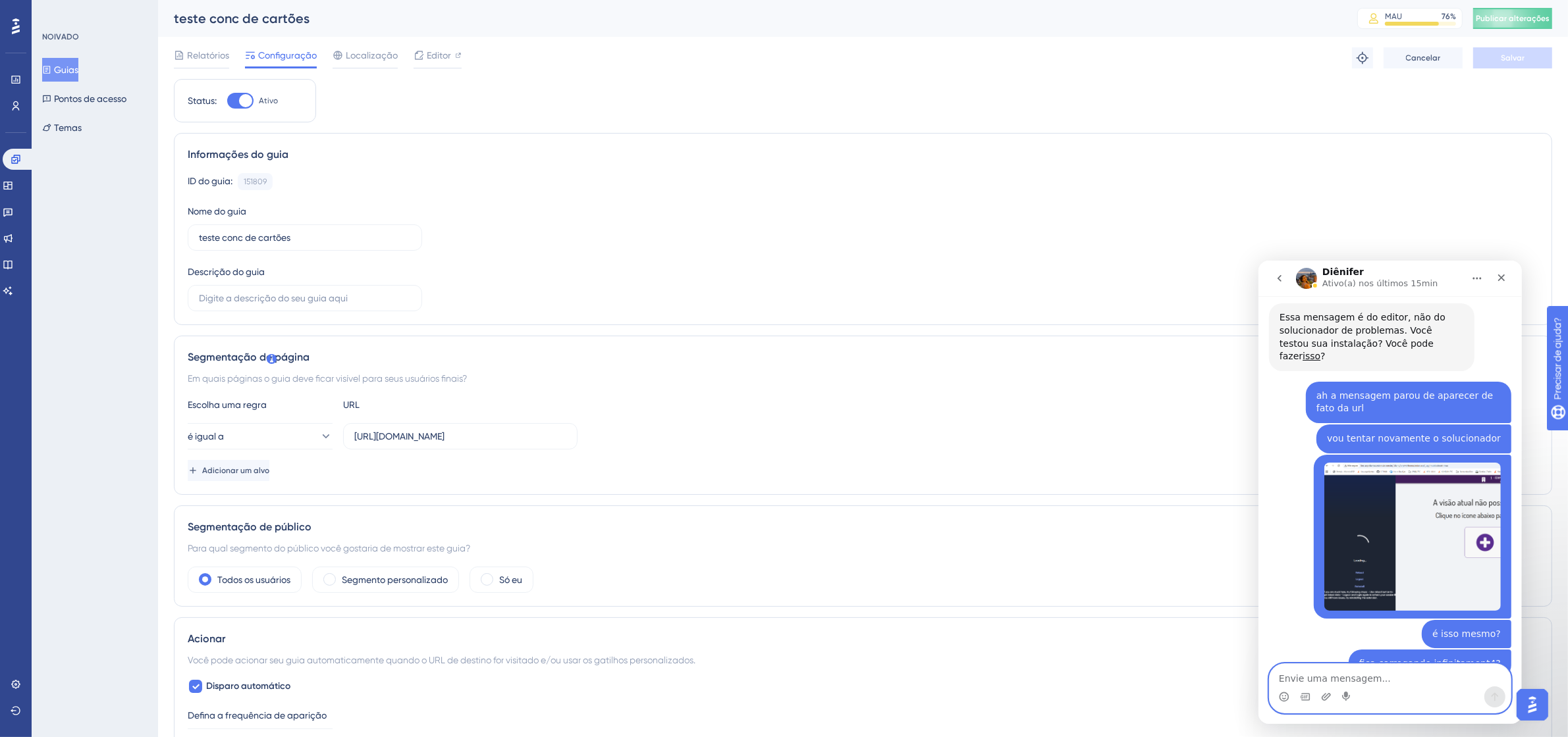
scroll to position [3272, 0]
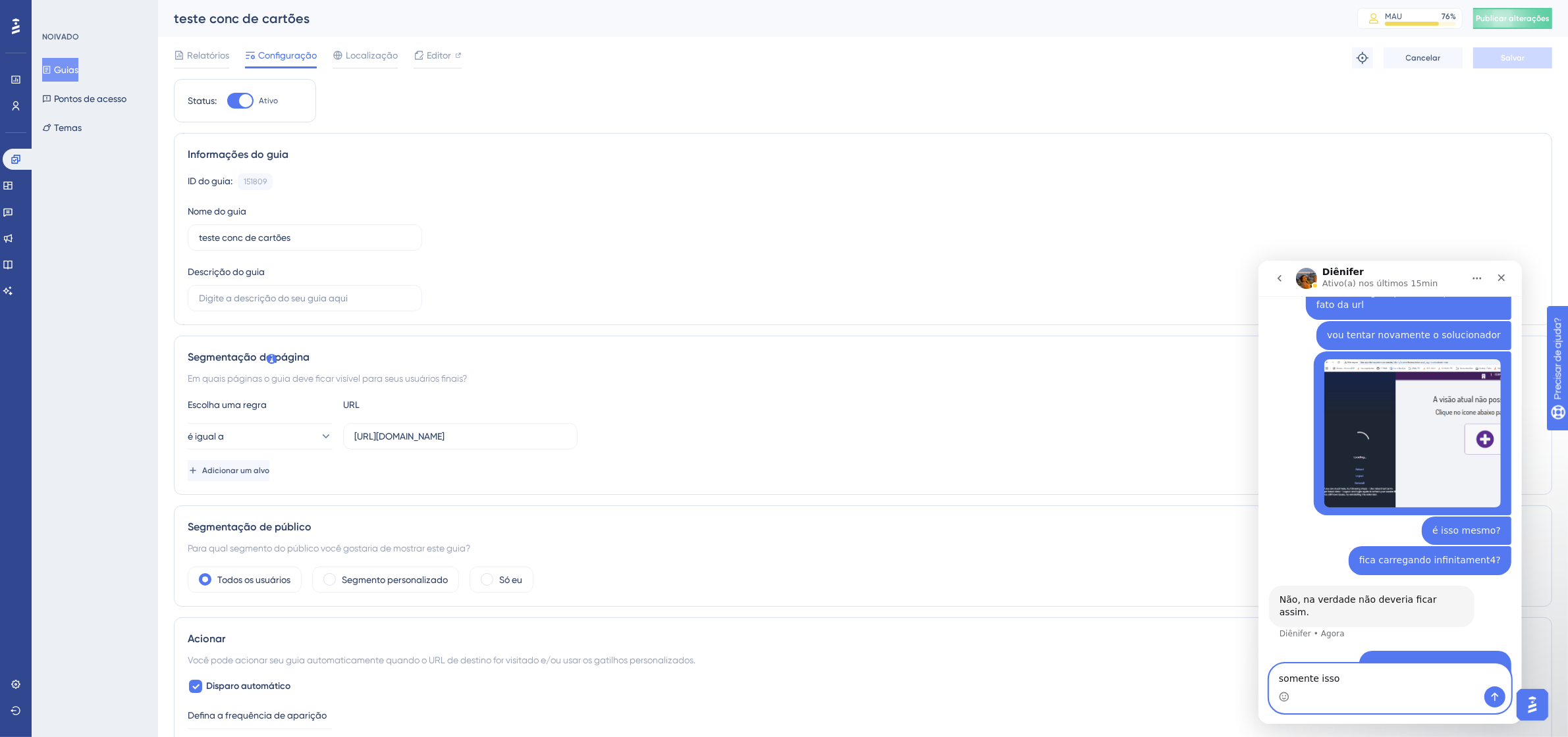
type textarea "somente isso"
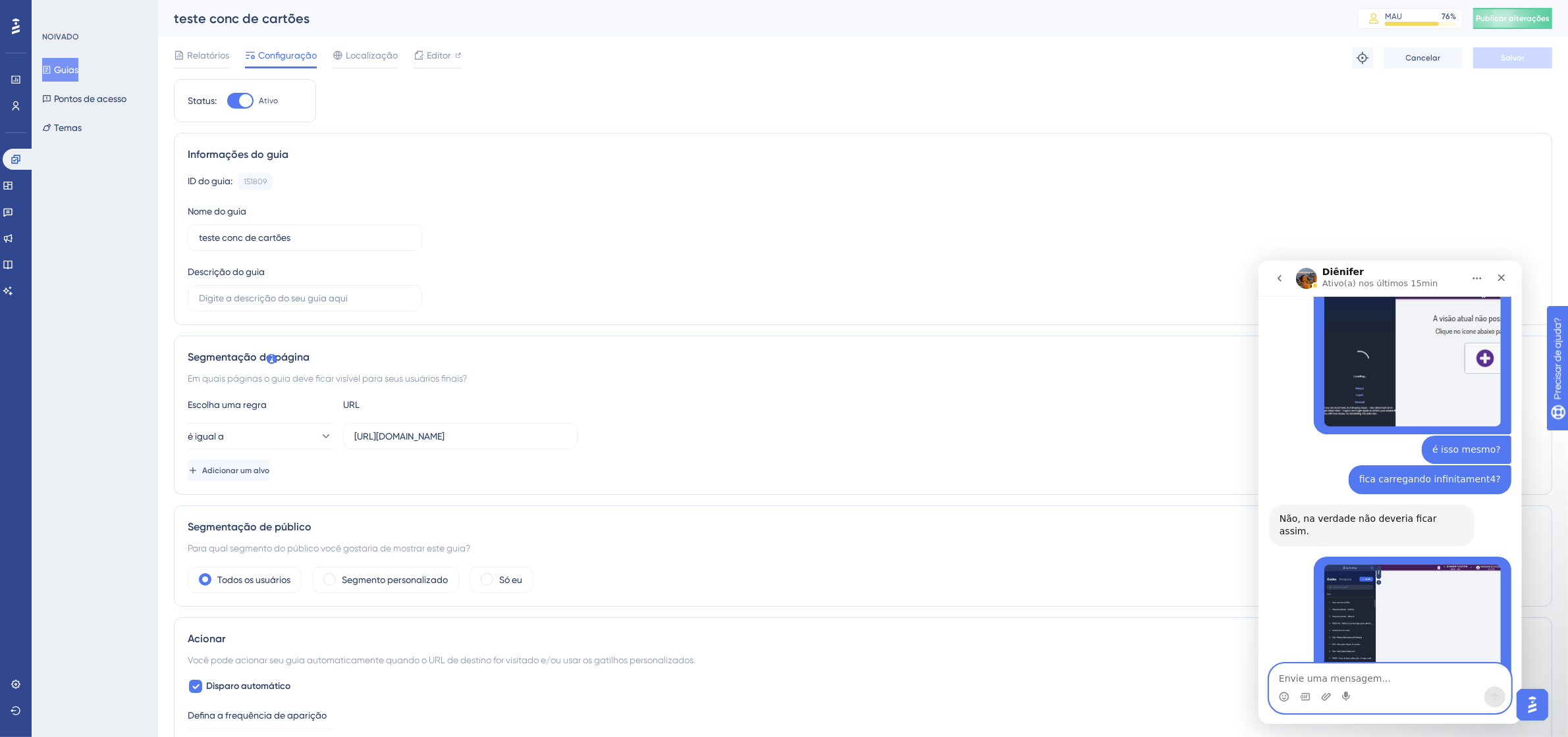
scroll to position [3412, 0]
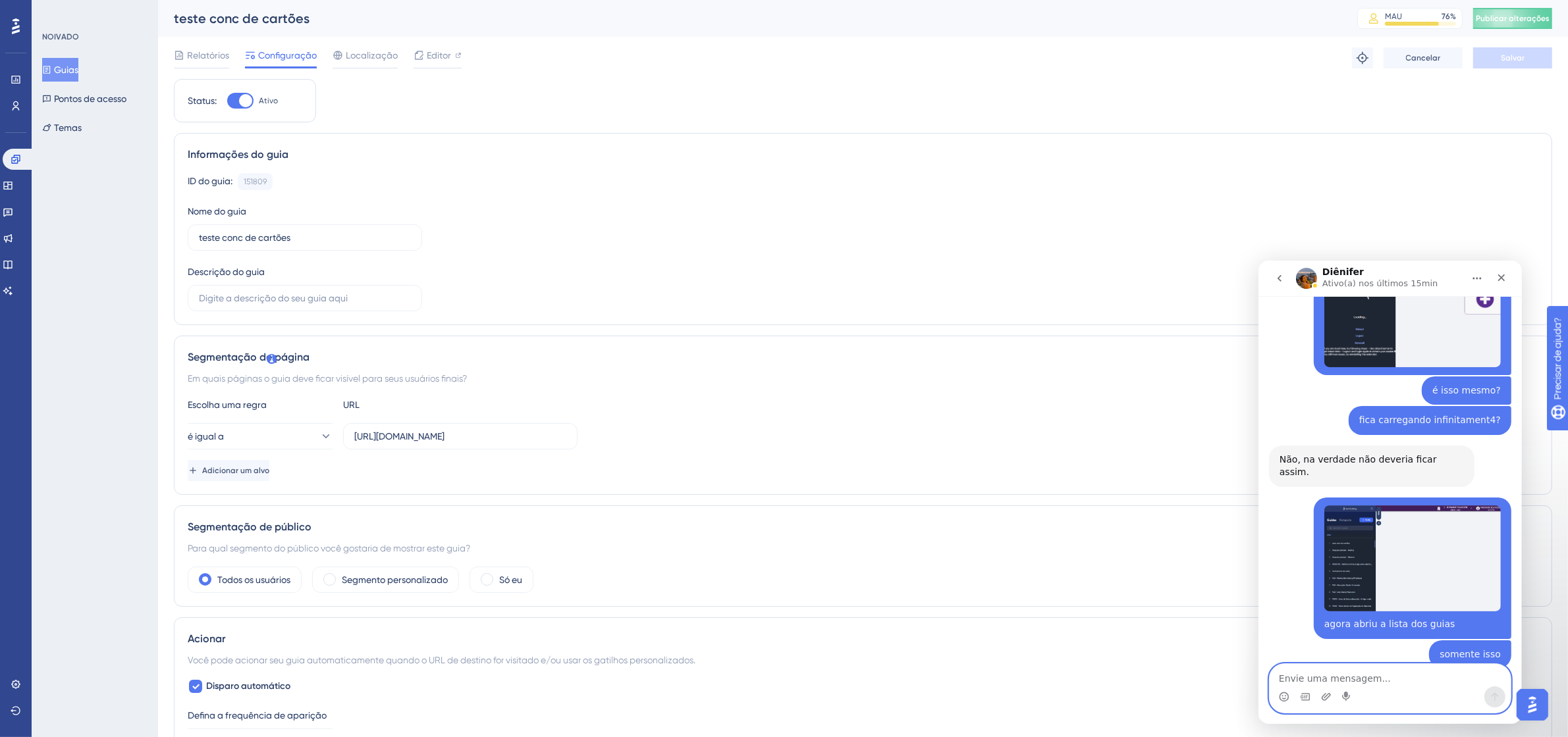
click at [1336, 683] on textarea "Envie uma mensagem..." at bounding box center [1390, 674] width 241 height 22
type textarea "já fiz"
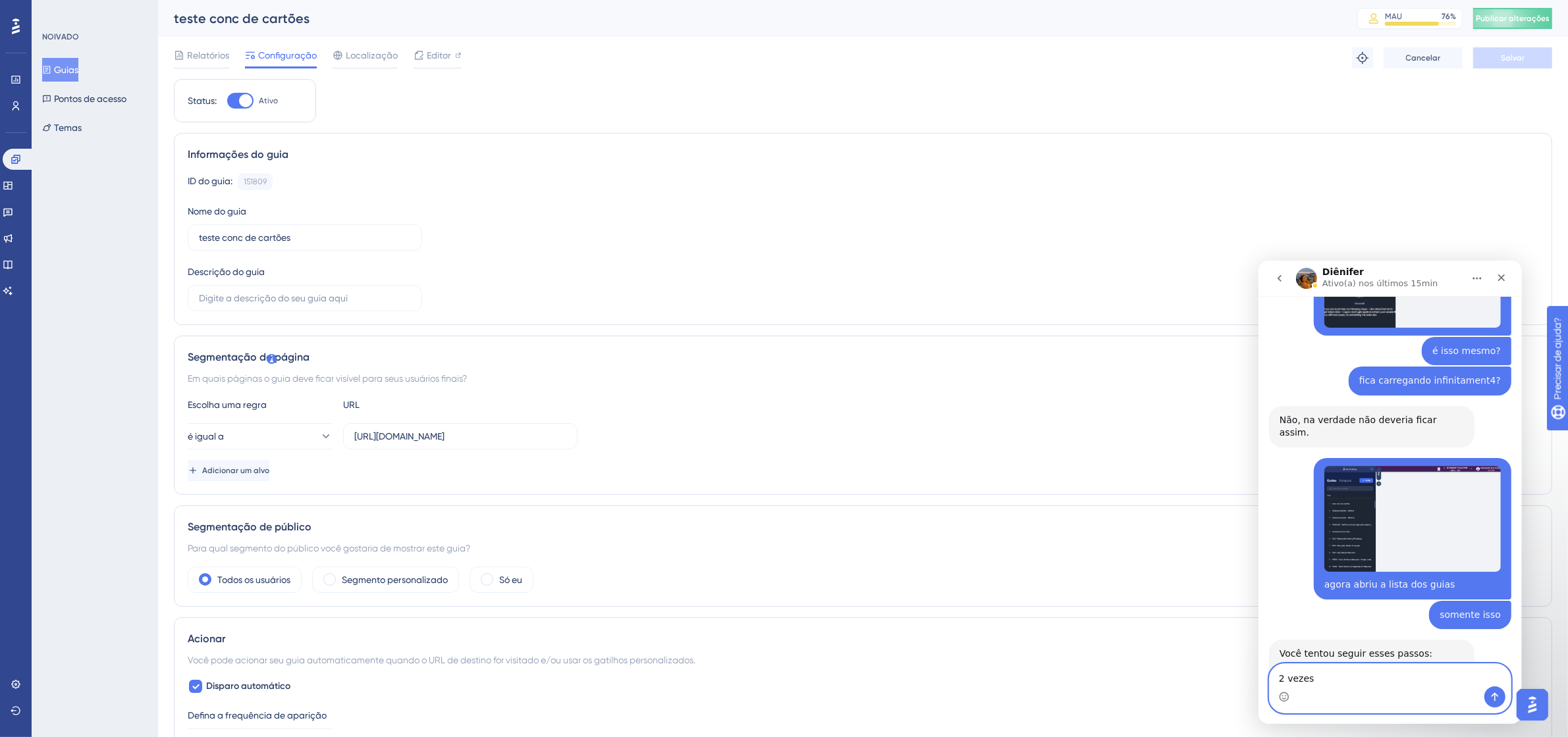
type textarea "2 vezes"
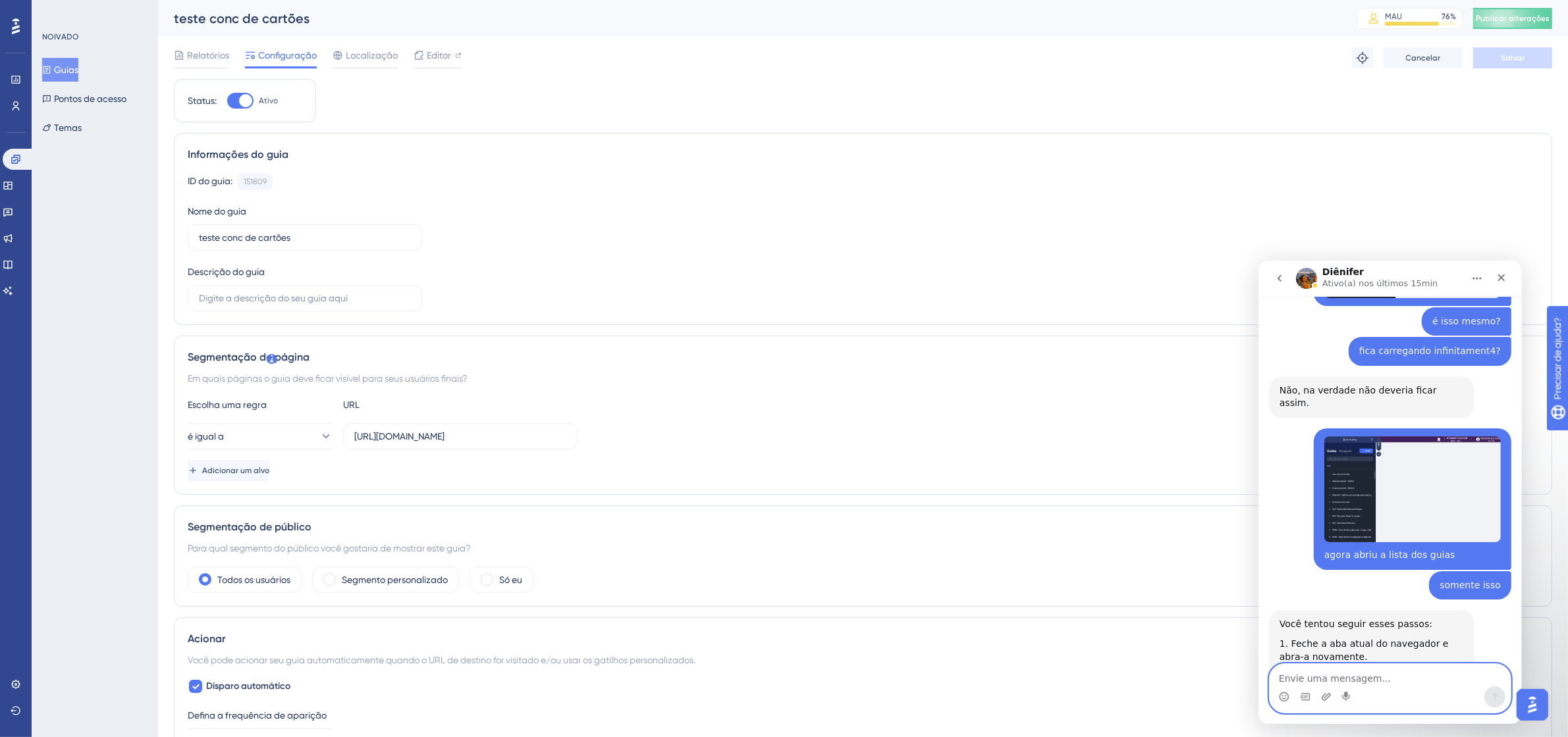
scroll to position [3546, 0]
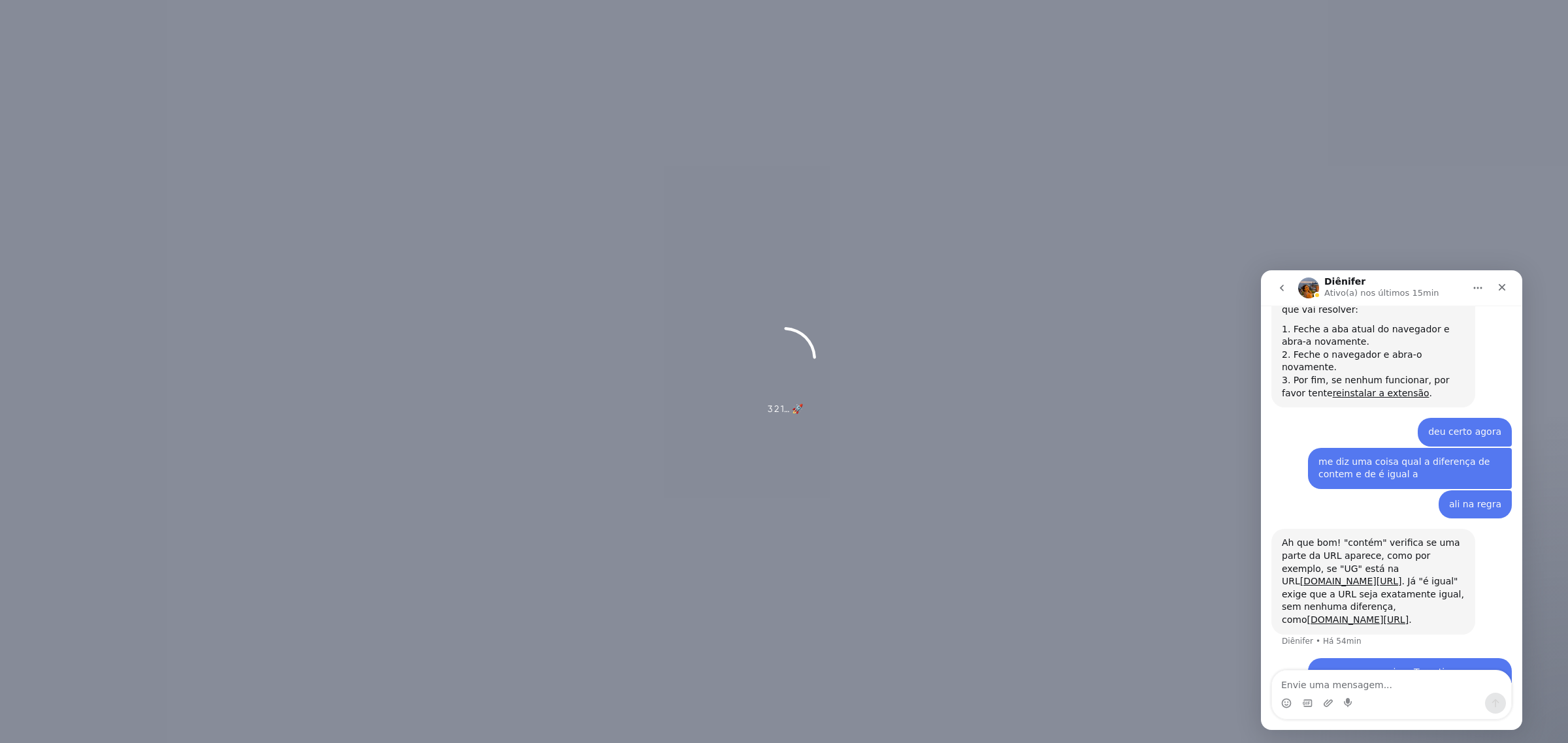
scroll to position [2636, 0]
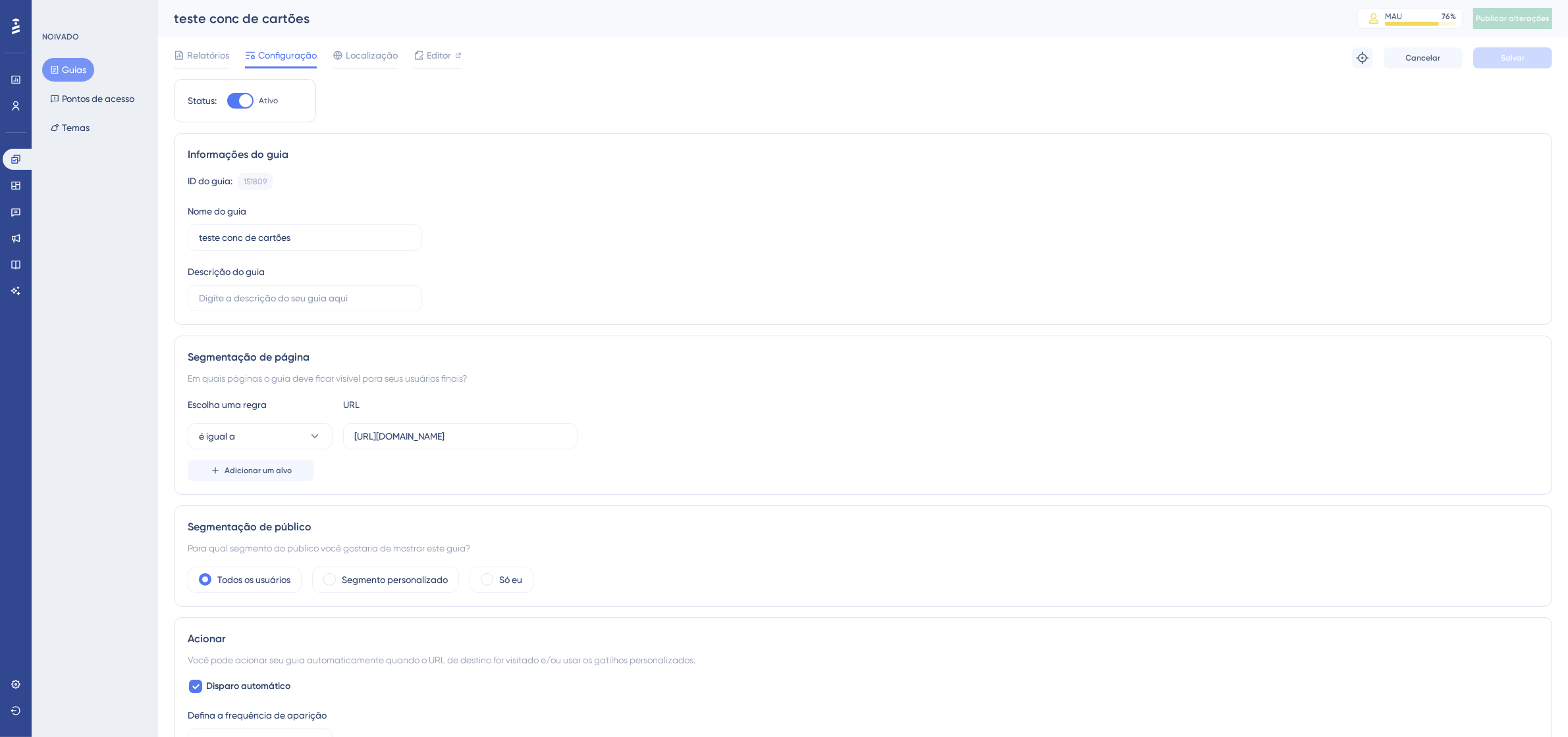
click at [67, 65] on font "Guias" at bounding box center [74, 70] width 24 height 11
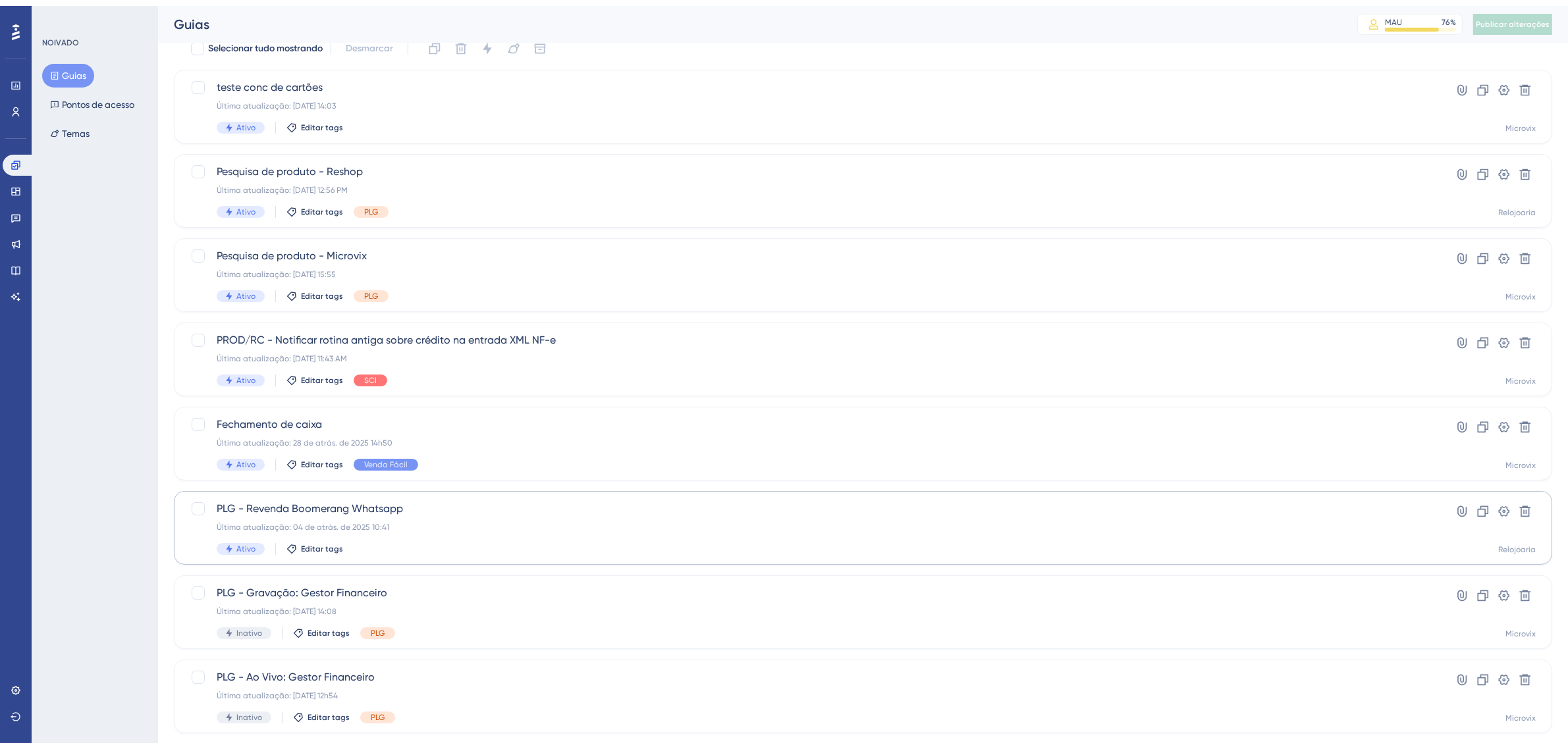
scroll to position [271, 0]
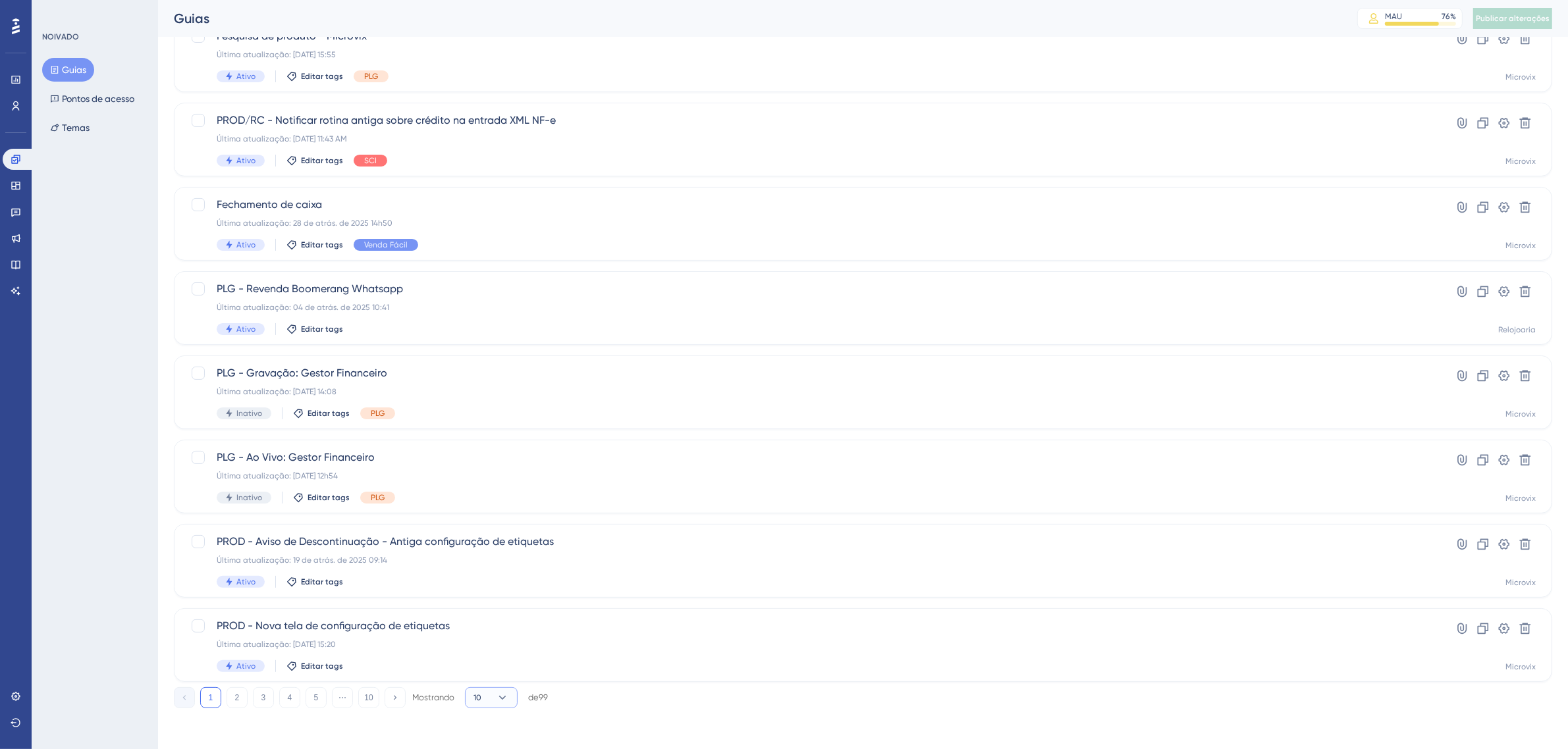
click at [513, 693] on button "10" at bounding box center [491, 698] width 52 height 21
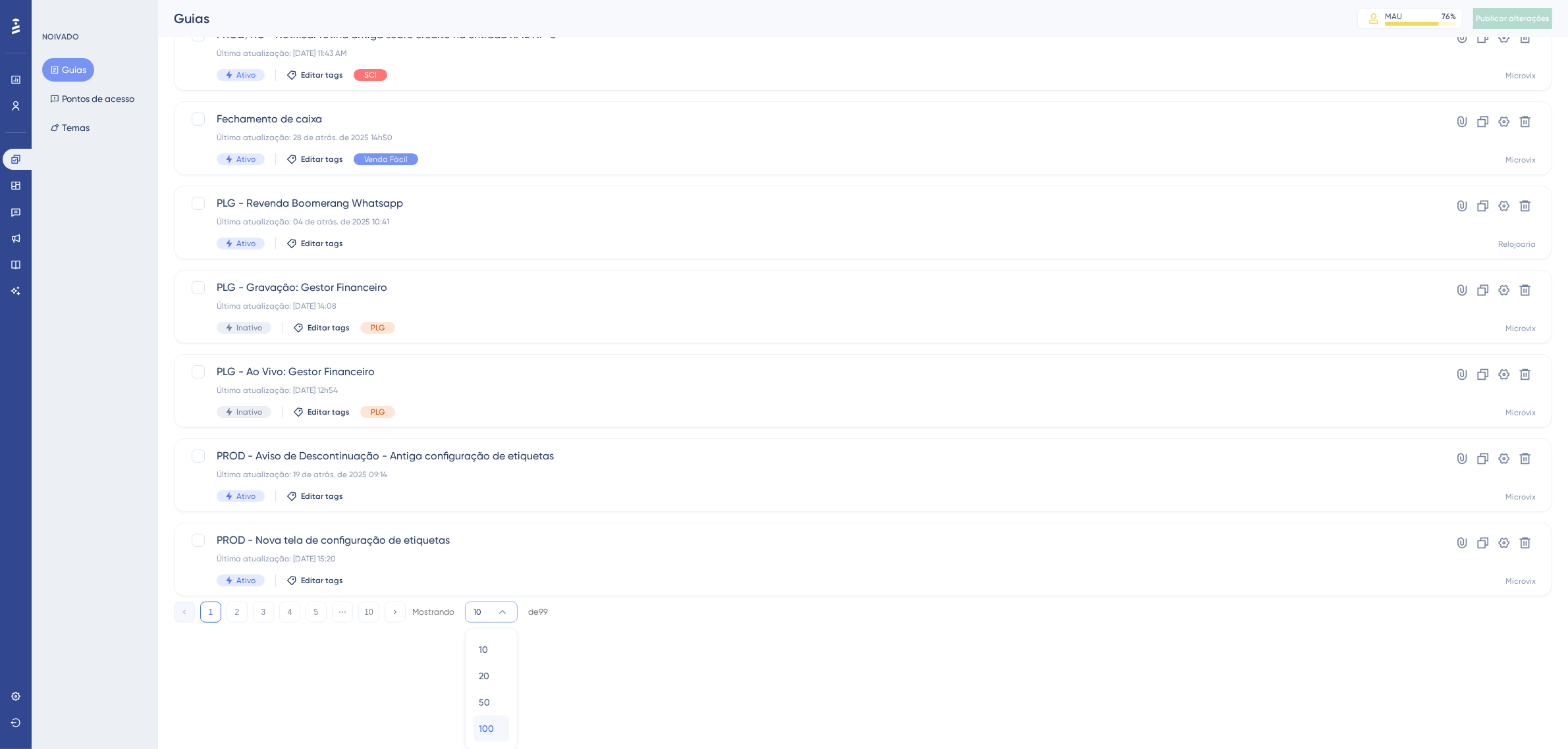
click at [492, 735] on span "100" at bounding box center [486, 729] width 15 height 16
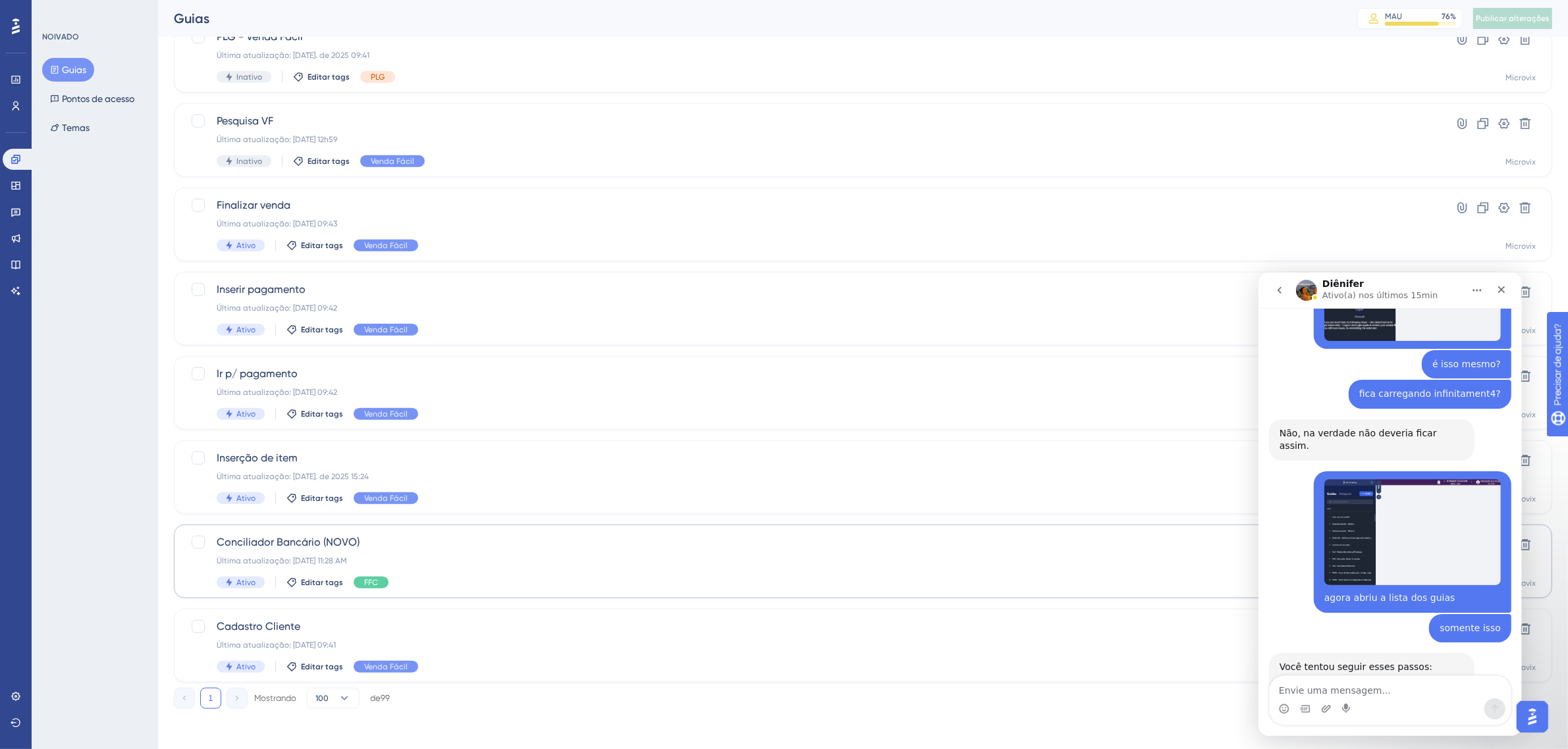
scroll to position [3484, 0]
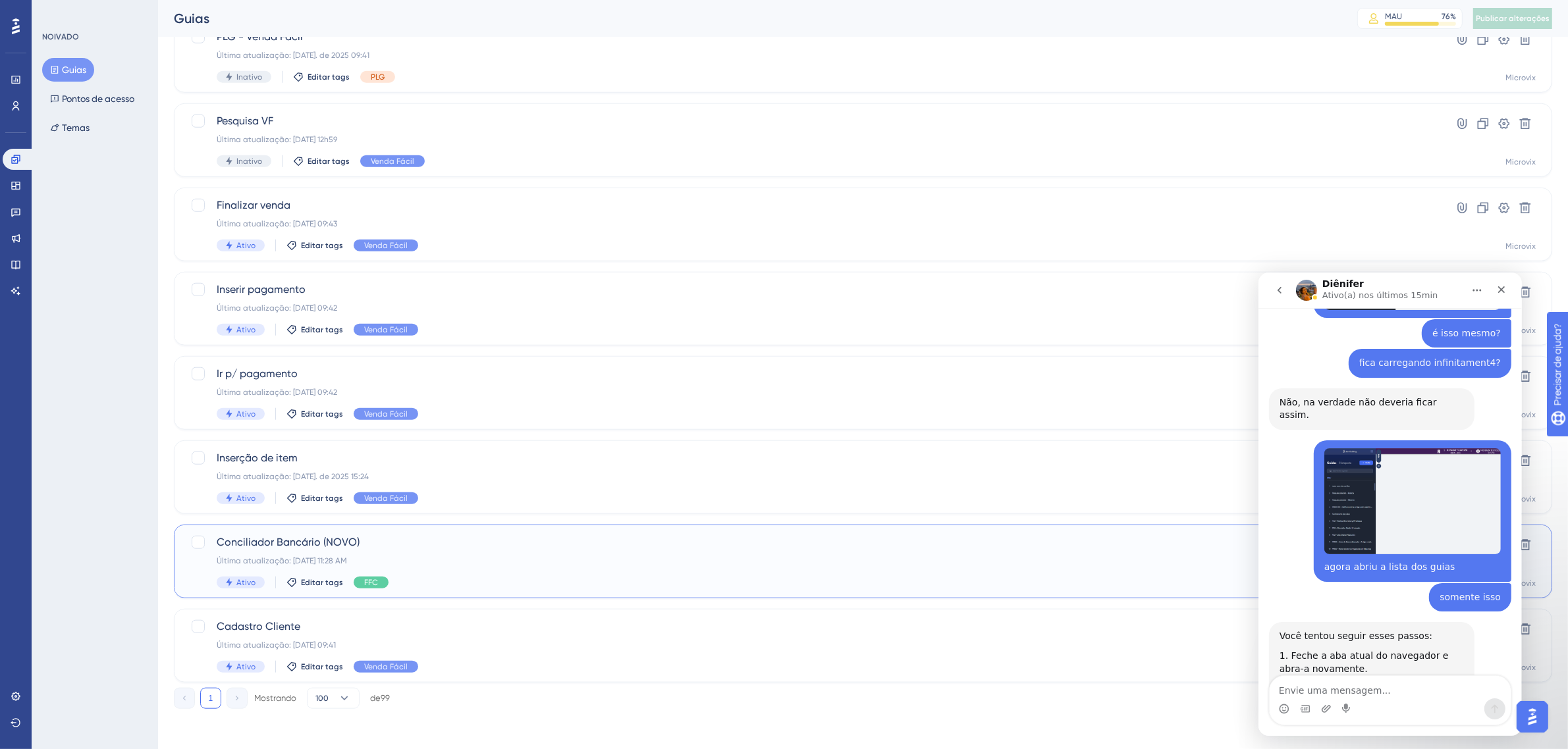
click at [558, 571] on div "Conciliador Bancário (NOVO) Última atualização: [DATE] 11:28 AM Ativo Editar ta…" at bounding box center [810, 561] width 1188 height 54
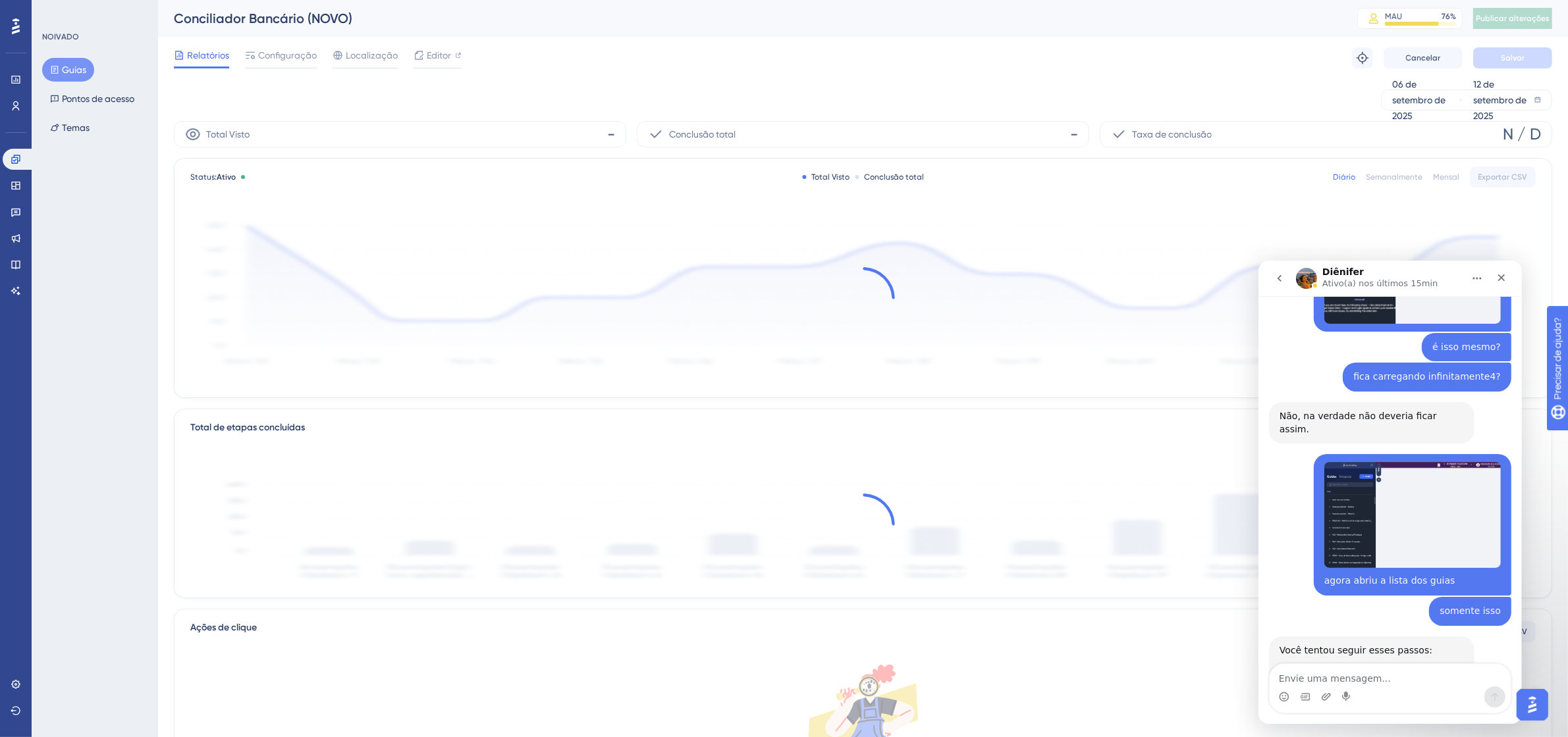
scroll to position [3495, 0]
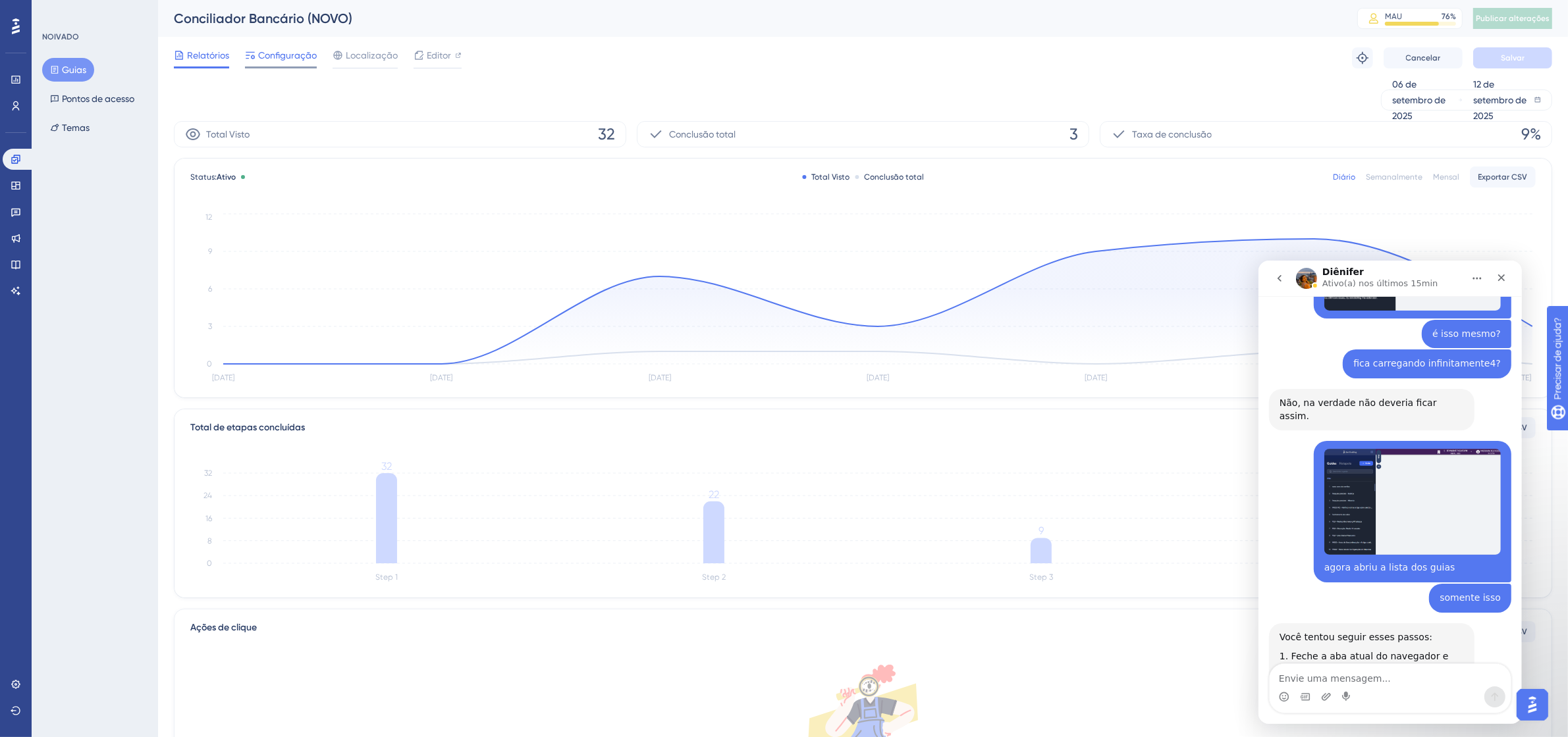
click at [300, 59] on font "Configuração" at bounding box center [287, 55] width 59 height 11
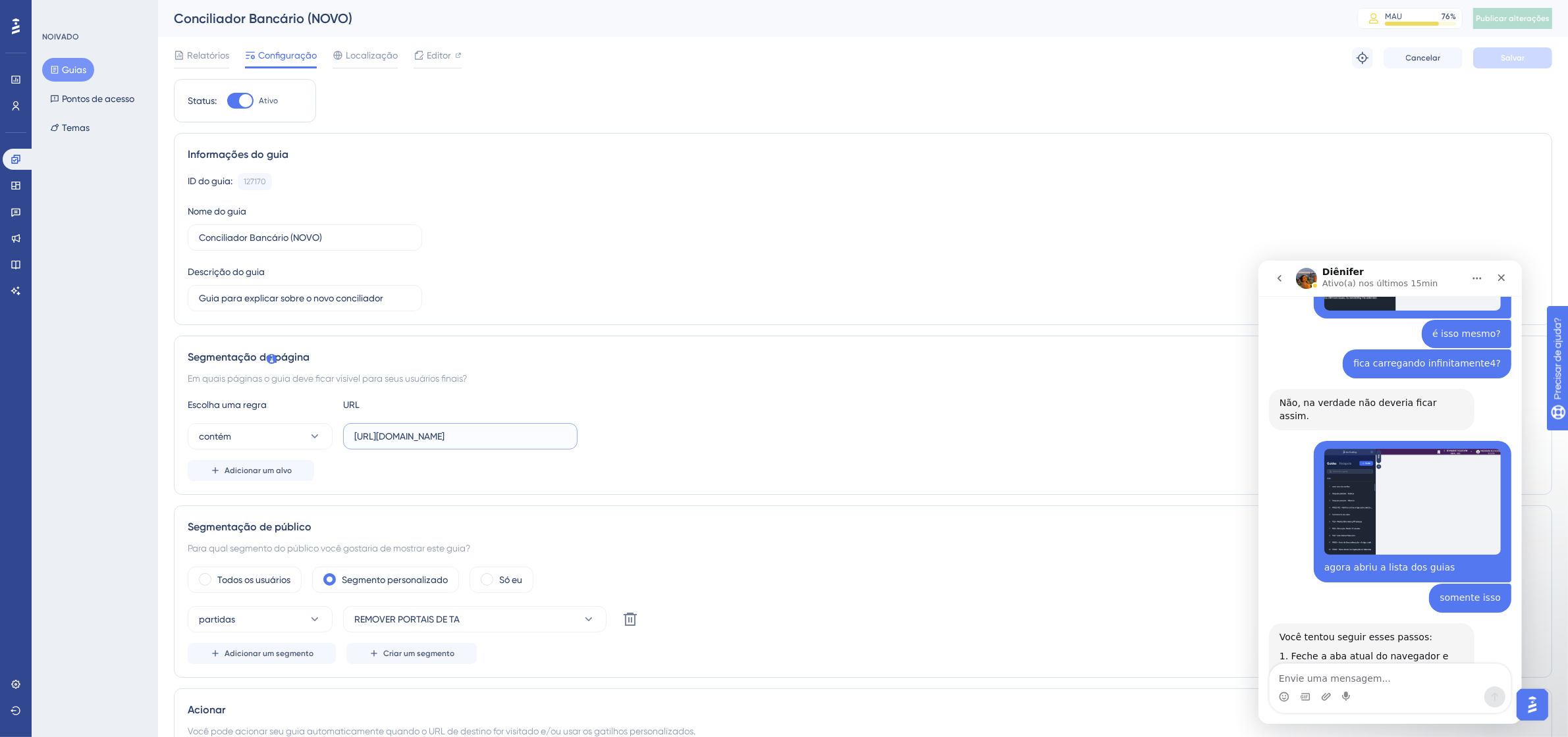
scroll to position [0, 193]
drag, startPoint x: 515, startPoint y: 438, endPoint x: 604, endPoint y: 432, distance: 89.2
click at [604, 432] on div "contém [URL][DOMAIN_NAME]" at bounding box center [863, 437] width 1351 height 27
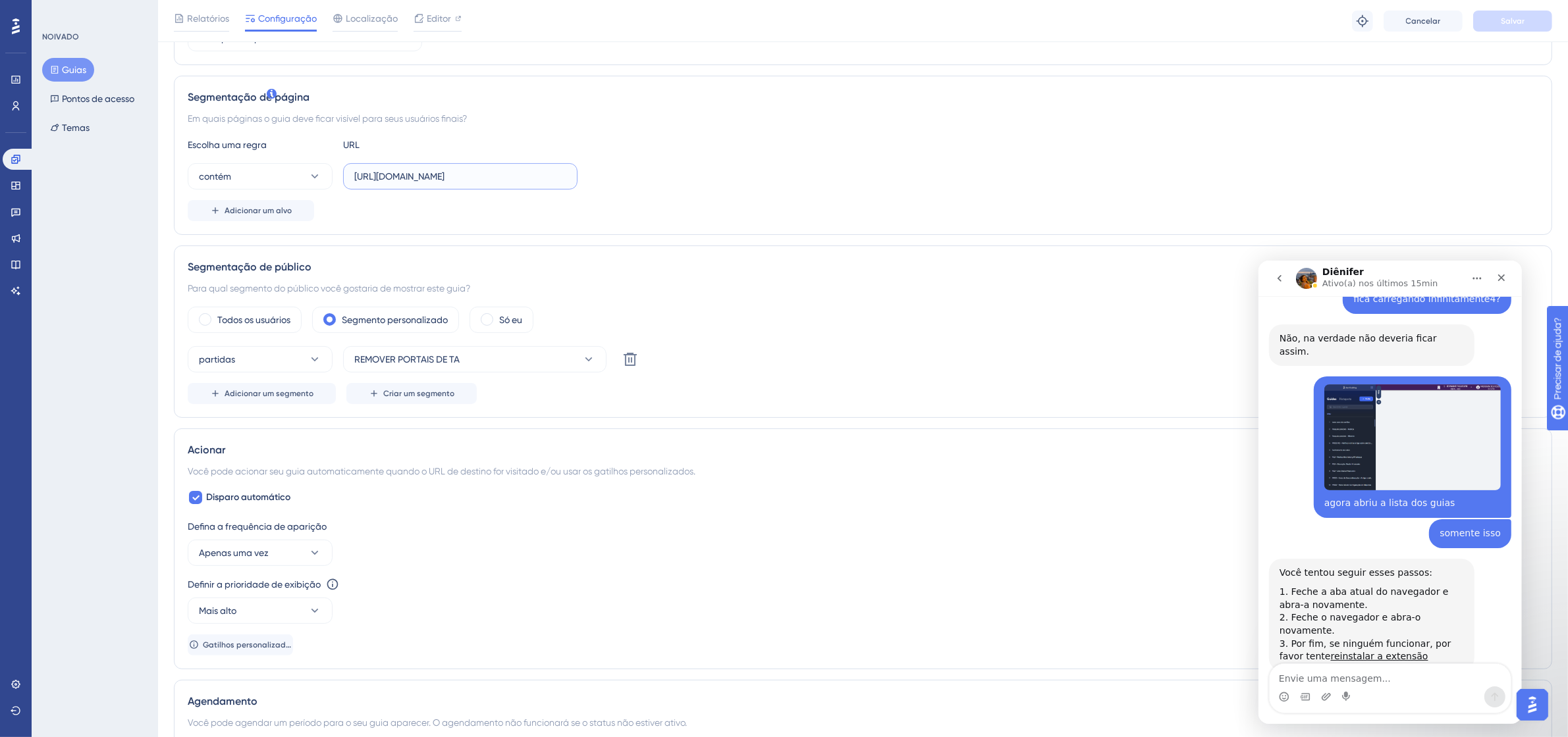
scroll to position [0, 0]
